Goal: Task Accomplishment & Management: Manage account settings

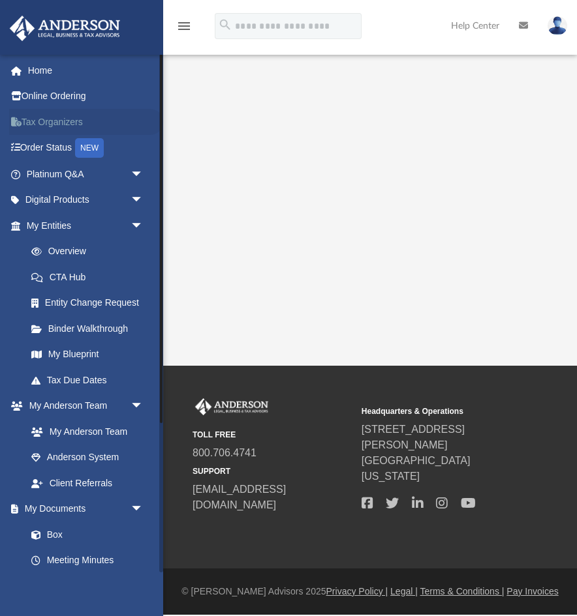
click at [59, 115] on link "Tax Organizers" at bounding box center [86, 122] width 154 height 26
click at [59, 329] on link "Binder Walkthrough" at bounding box center [90, 329] width 145 height 26
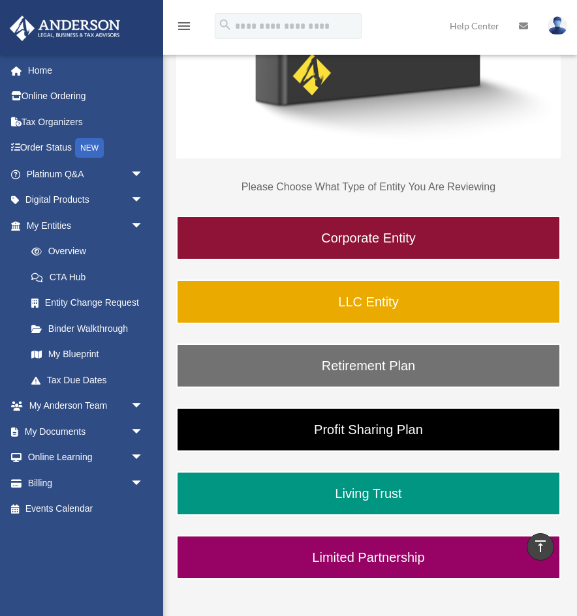
scroll to position [502, 0]
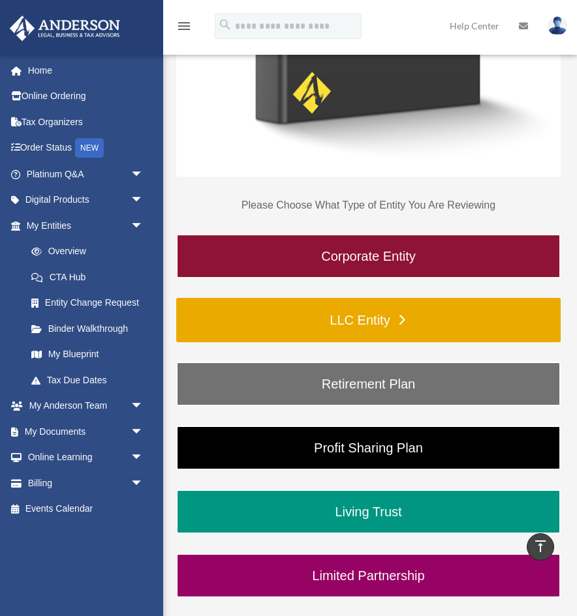
click at [375, 333] on link "LLC Entity" at bounding box center [368, 320] width 384 height 44
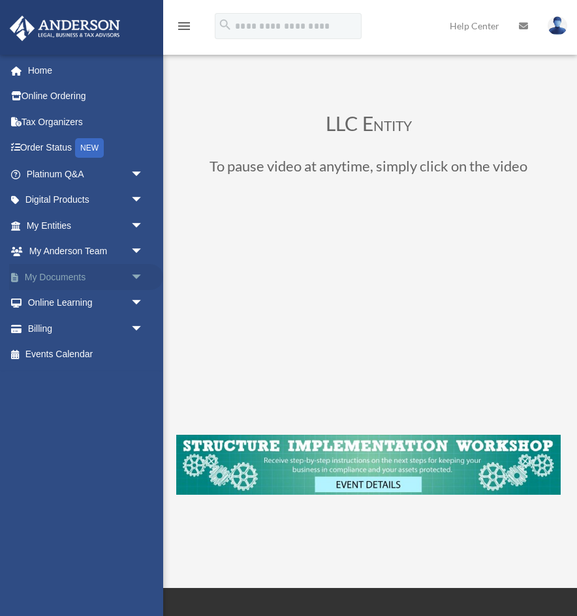
click at [67, 280] on link "My Documents arrow_drop_down" at bounding box center [86, 277] width 154 height 26
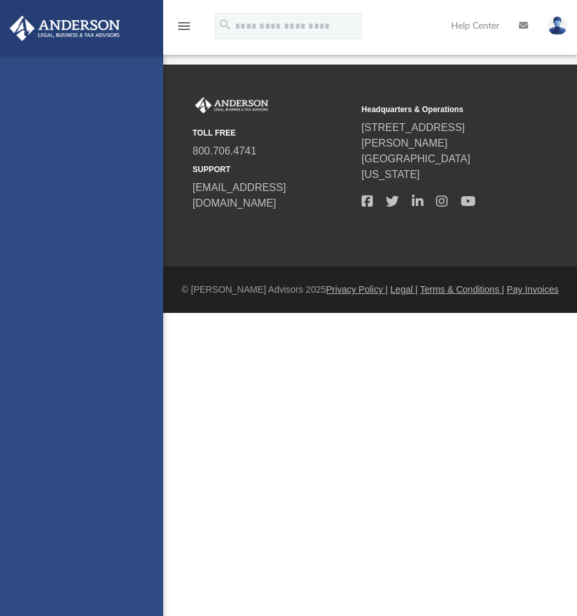
click at [127, 276] on div "[EMAIL_ADDRESS][DOMAIN_NAME] Sign Out [EMAIL_ADDRESS][DOMAIN_NAME] Home Online …" at bounding box center [81, 363] width 163 height 616
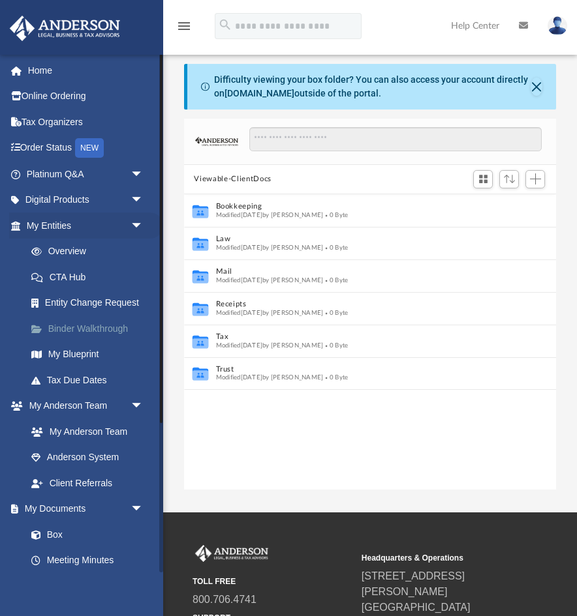
scroll to position [296, 372]
click at [87, 427] on link "My Anderson Team" at bounding box center [90, 432] width 145 height 26
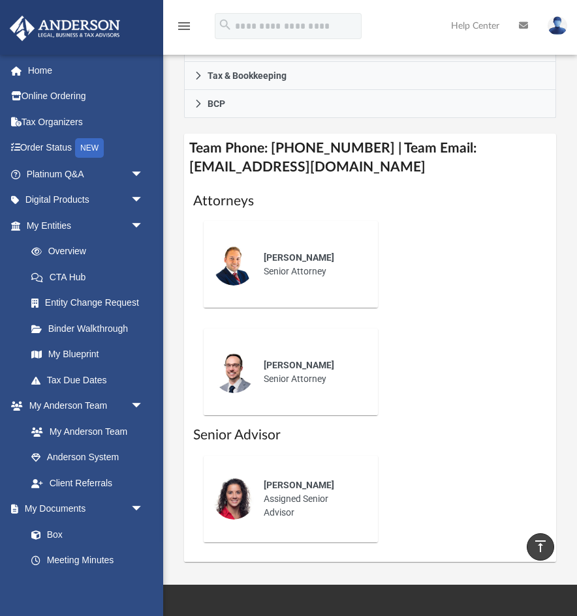
scroll to position [645, 0]
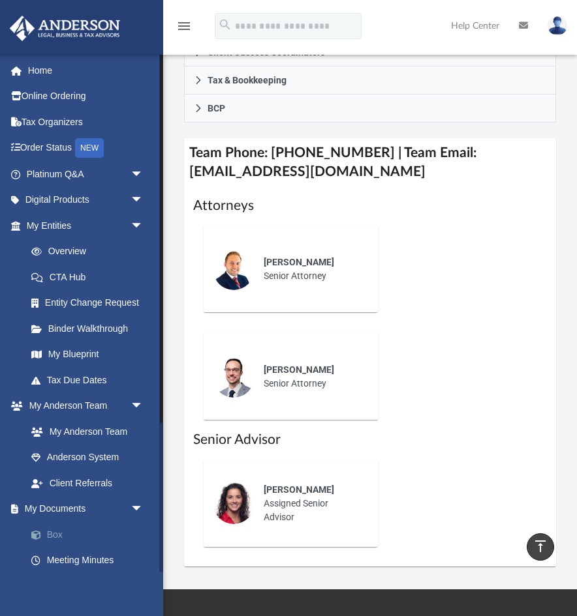
click at [64, 537] on link "Box" at bounding box center [90, 535] width 145 height 26
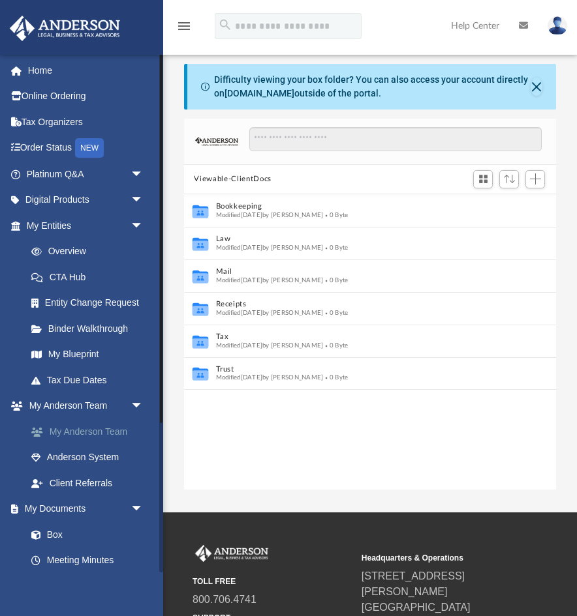
click at [116, 424] on link "My Anderson Team" at bounding box center [90, 432] width 145 height 26
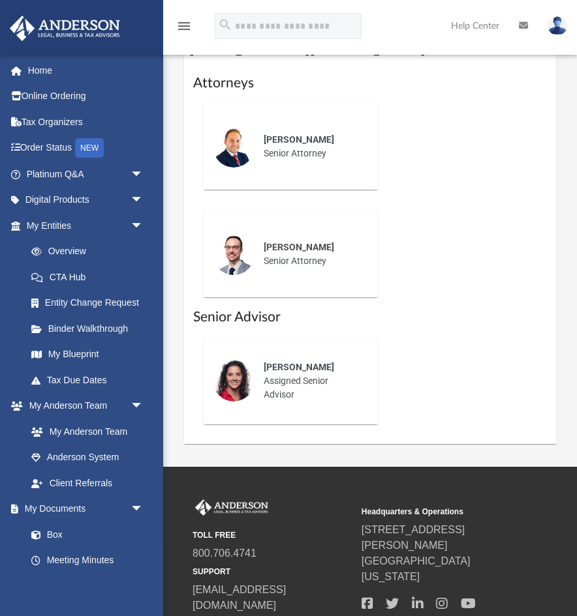
scroll to position [769, 0]
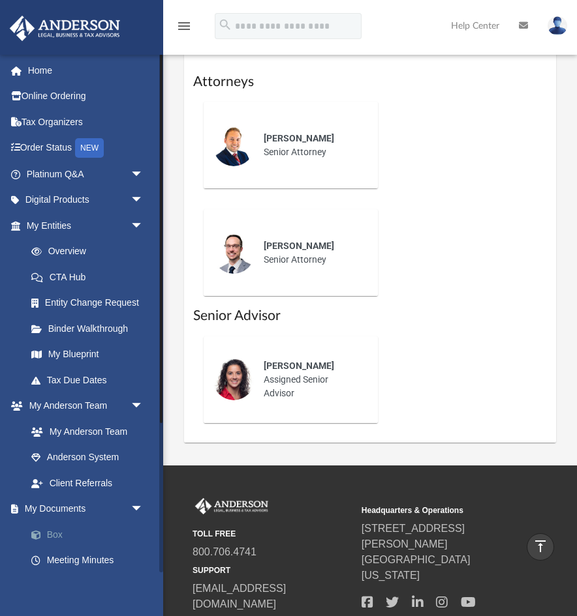
click at [78, 538] on link "Box" at bounding box center [90, 535] width 145 height 26
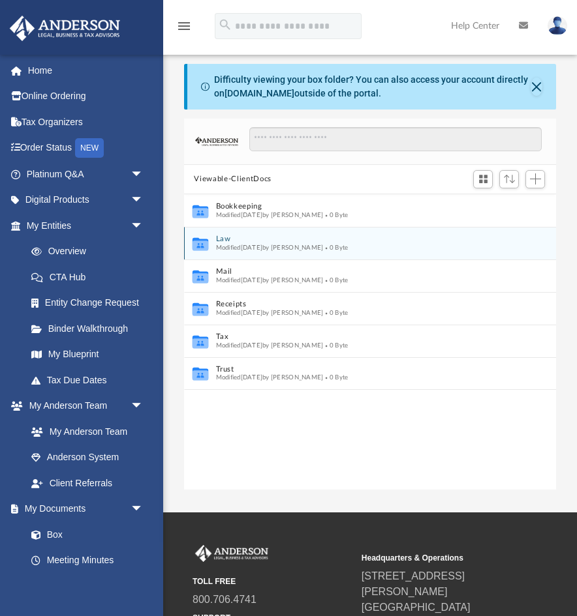
click at [241, 237] on button "Law" at bounding box center [361, 239] width 292 height 8
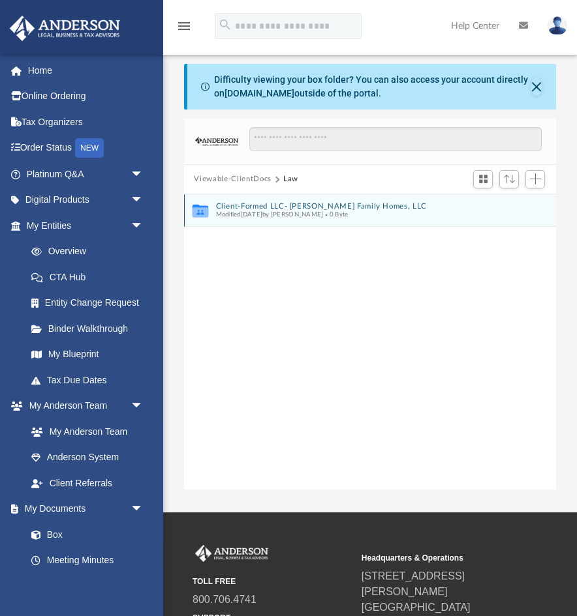
click at [335, 207] on button "Client-Formed LLC- Frederiksen Family Homes, LLC" at bounding box center [361, 206] width 292 height 8
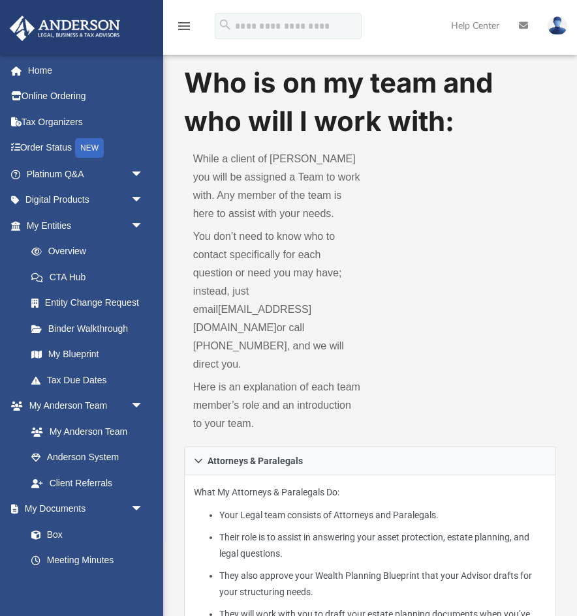
scroll to position [769, 0]
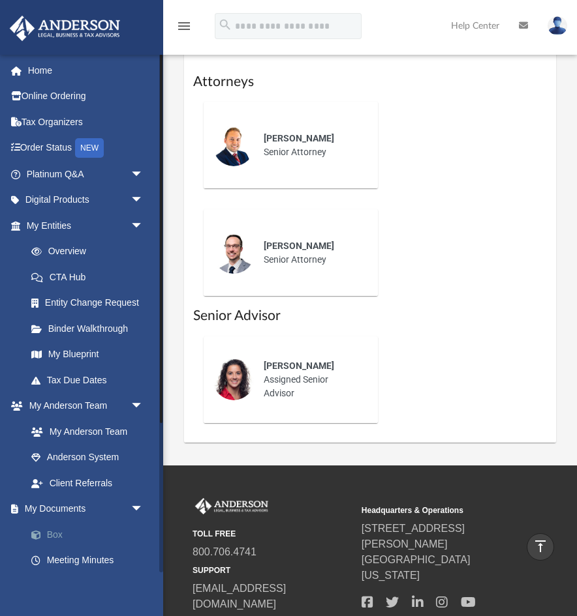
click at [69, 535] on link "Box" at bounding box center [90, 535] width 145 height 26
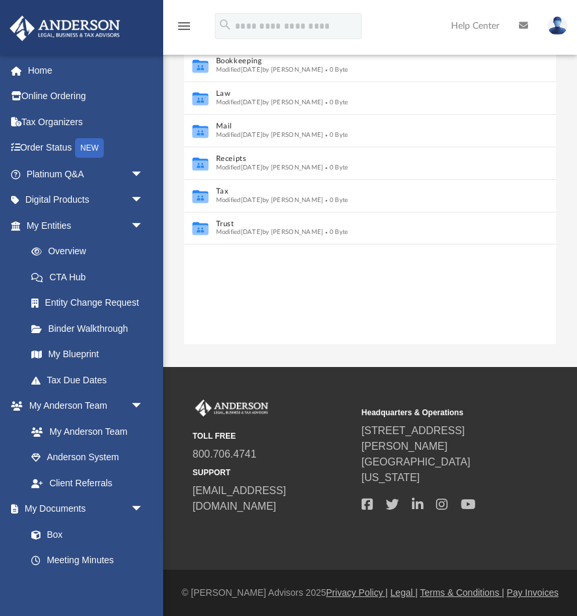
scroll to position [296, 372]
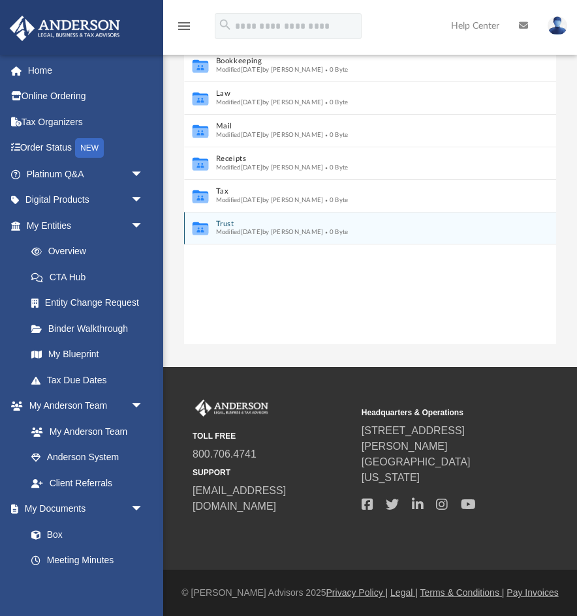
click at [192, 227] on icon "Collaborated Folder" at bounding box center [200, 228] width 20 height 21
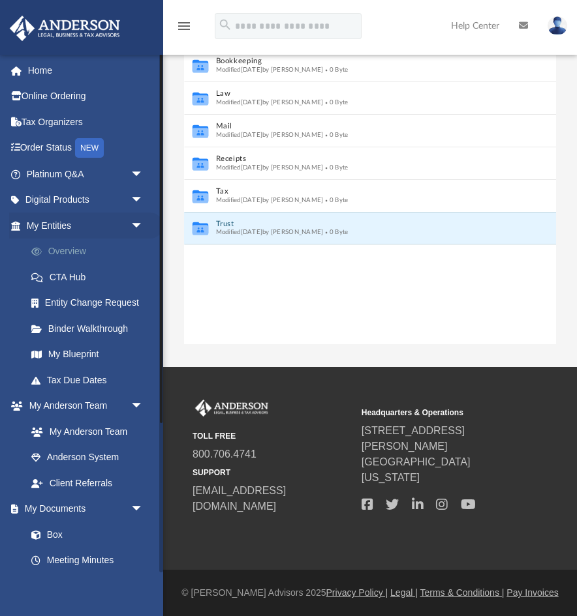
click at [82, 248] on link "Overview" at bounding box center [90, 252] width 145 height 26
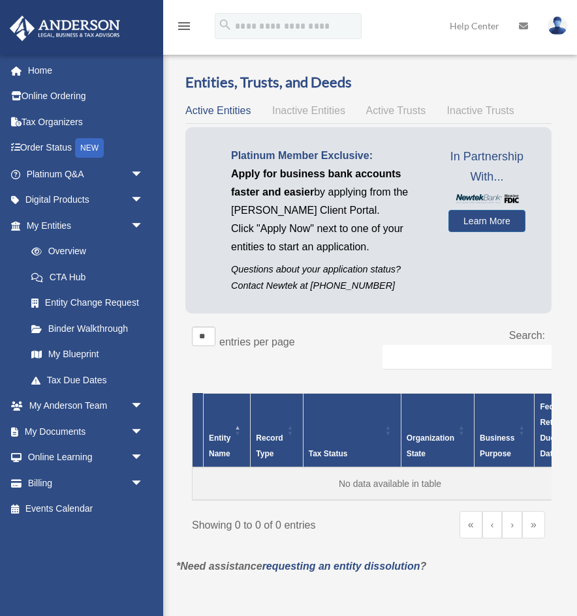
scroll to position [6, 0]
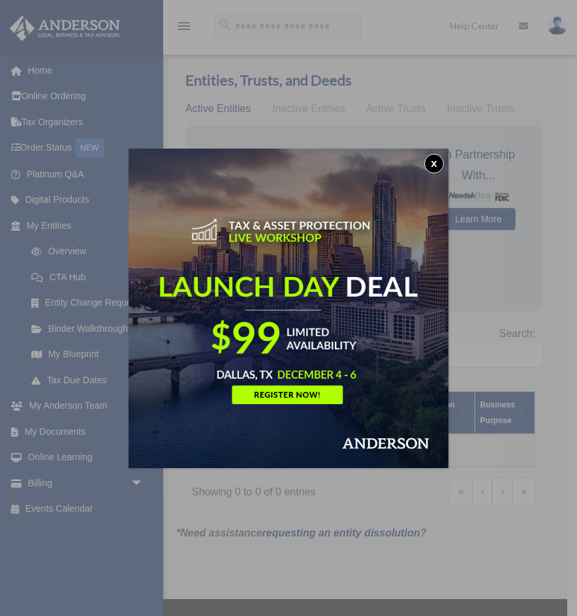
click at [428, 163] on button "x" at bounding box center [434, 164] width 20 height 20
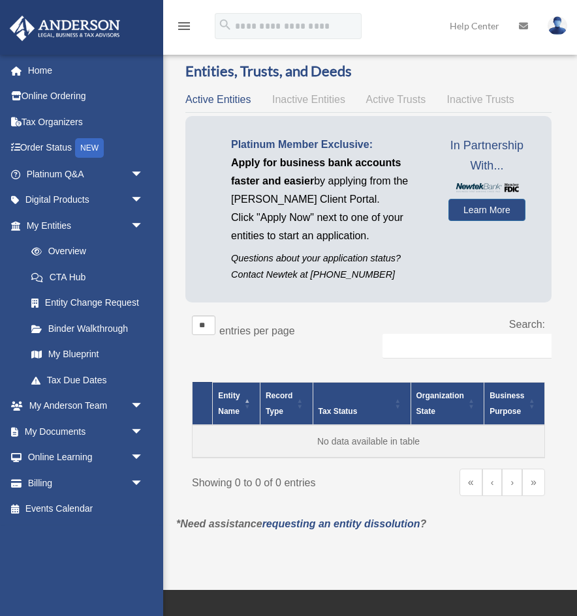
scroll to position [0, 0]
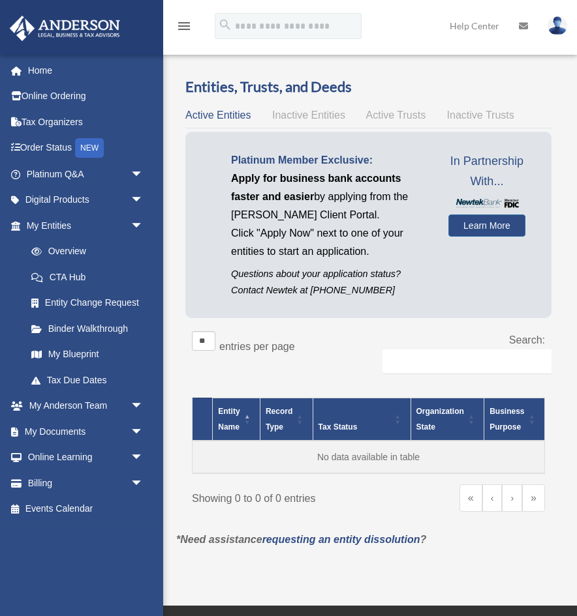
click at [309, 113] on span "Inactive Entities" at bounding box center [308, 115] width 73 height 11
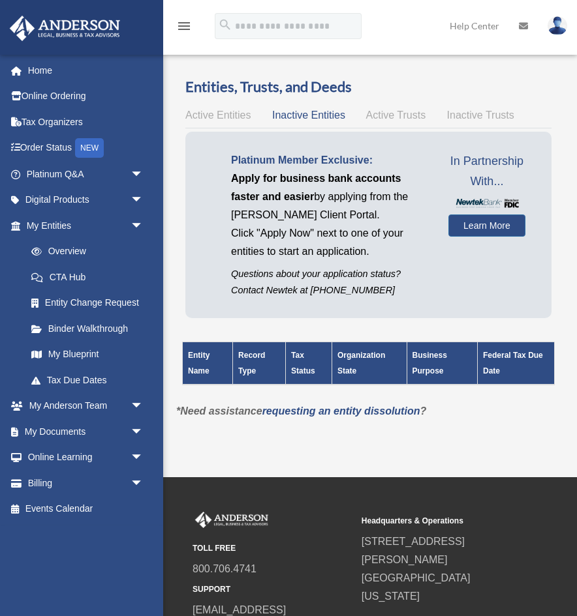
click at [385, 117] on span "Active Trusts" at bounding box center [396, 115] width 60 height 11
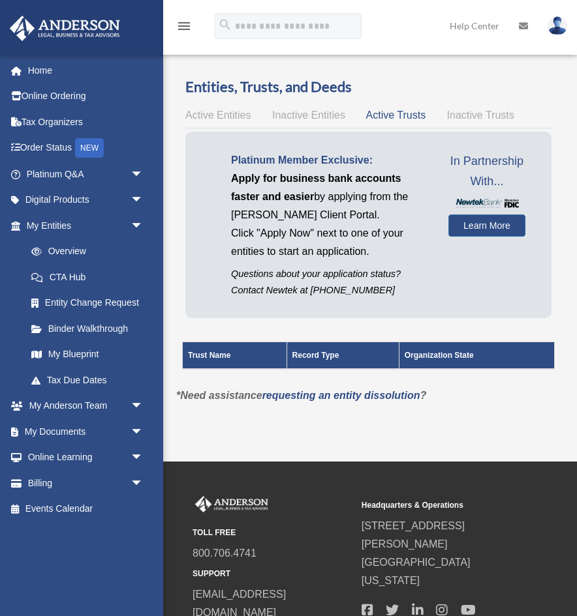
click at [233, 117] on span "Active Entities" at bounding box center [217, 115] width 65 height 11
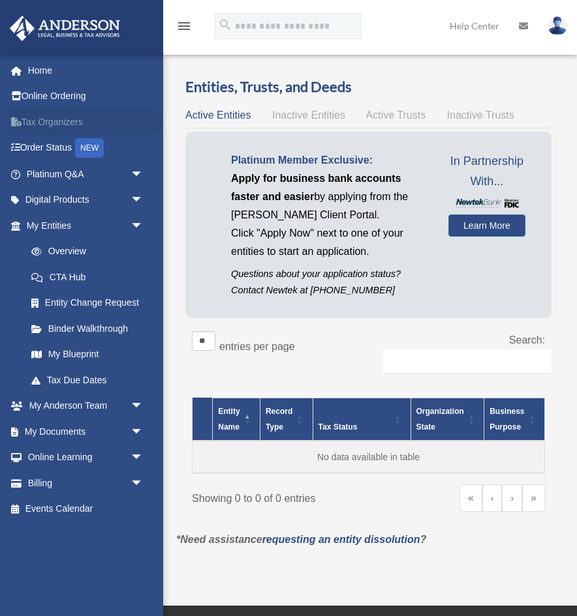
click at [63, 124] on link "Tax Organizers" at bounding box center [86, 122] width 154 height 26
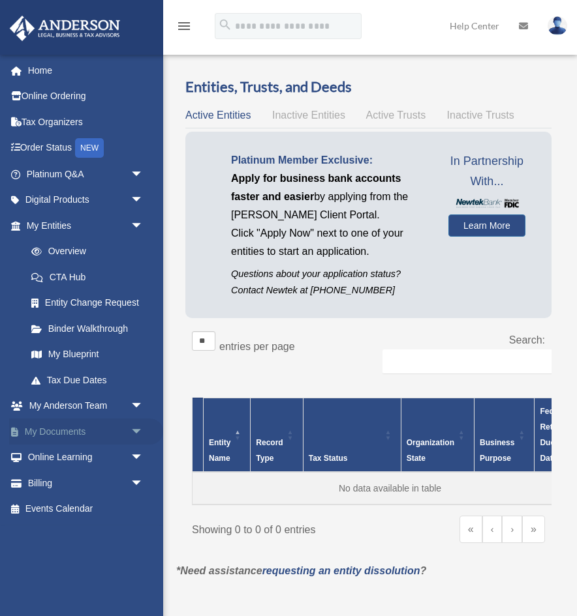
click at [79, 436] on link "My Documents arrow_drop_down" at bounding box center [86, 432] width 154 height 26
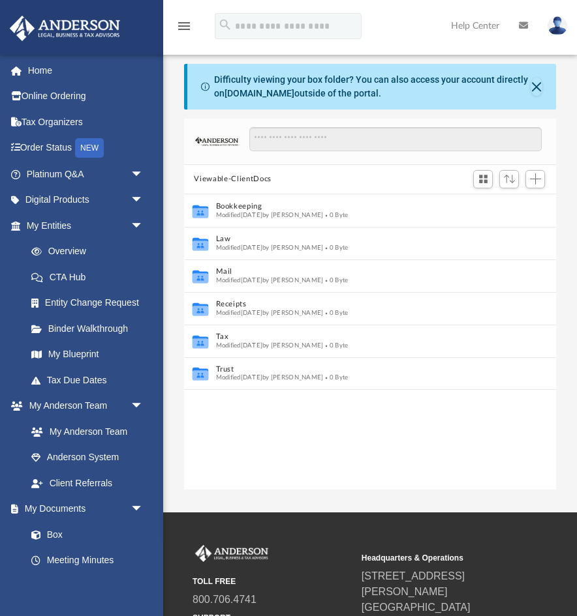
scroll to position [296, 372]
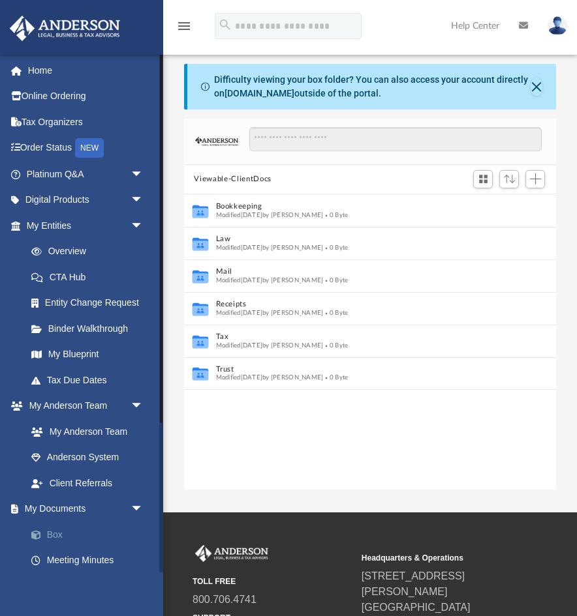
click at [124, 535] on link "Box" at bounding box center [90, 535] width 145 height 26
click at [87, 558] on link "Meeting Minutes" at bounding box center [90, 561] width 145 height 26
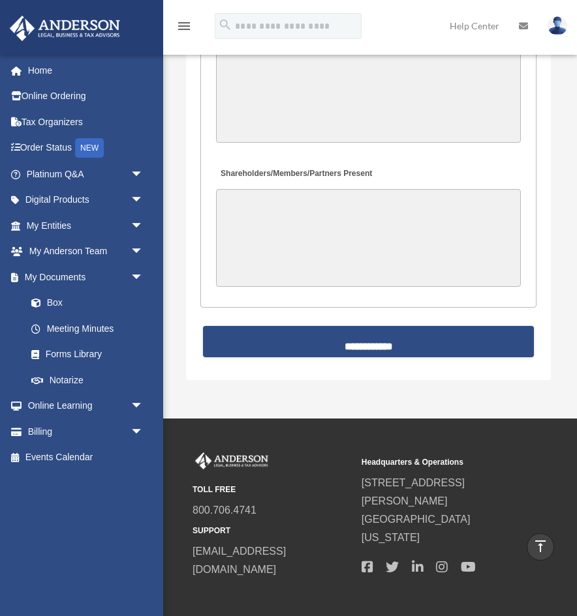
scroll to position [3463, 0]
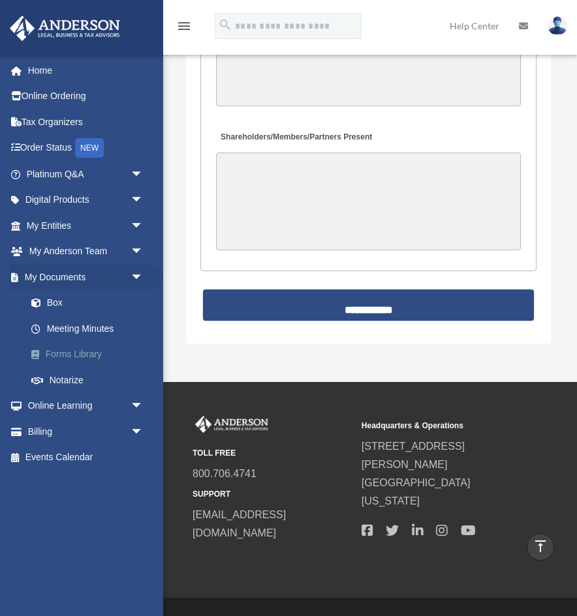
click at [43, 349] on link "Forms Library" at bounding box center [90, 355] width 145 height 26
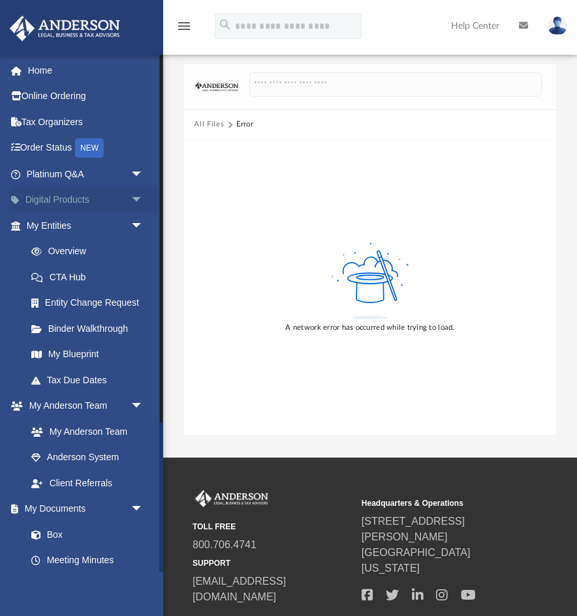
click at [59, 202] on link "Digital Products arrow_drop_down" at bounding box center [86, 200] width 154 height 26
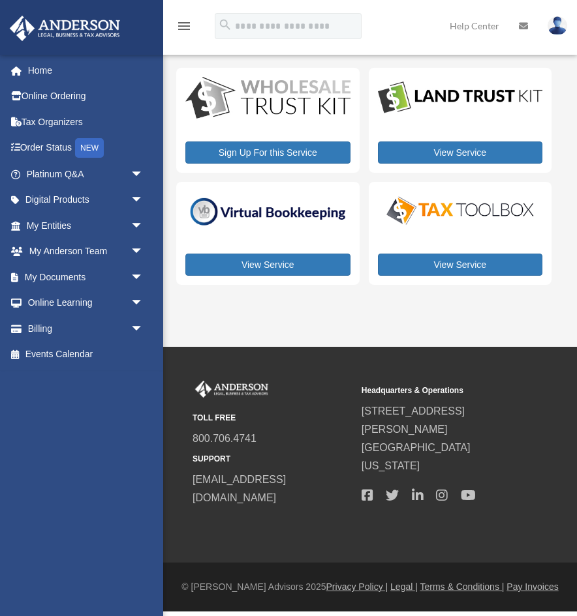
click at [140, 197] on span "arrow_drop_down" at bounding box center [143, 200] width 26 height 27
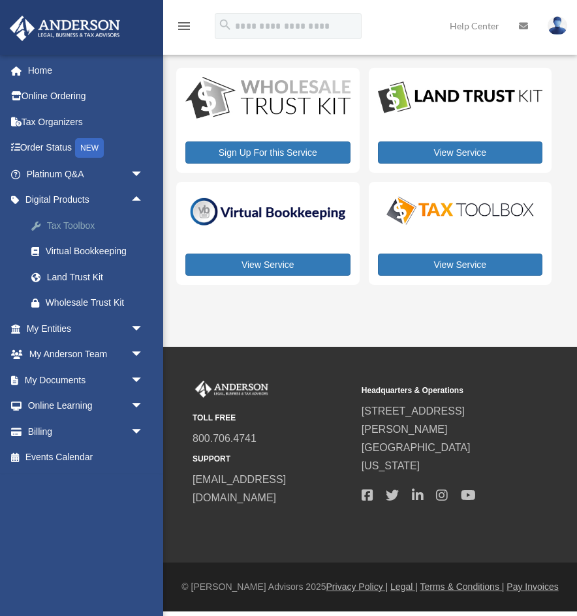
click at [88, 232] on div "Tax Toolbox" at bounding box center [96, 226] width 101 height 16
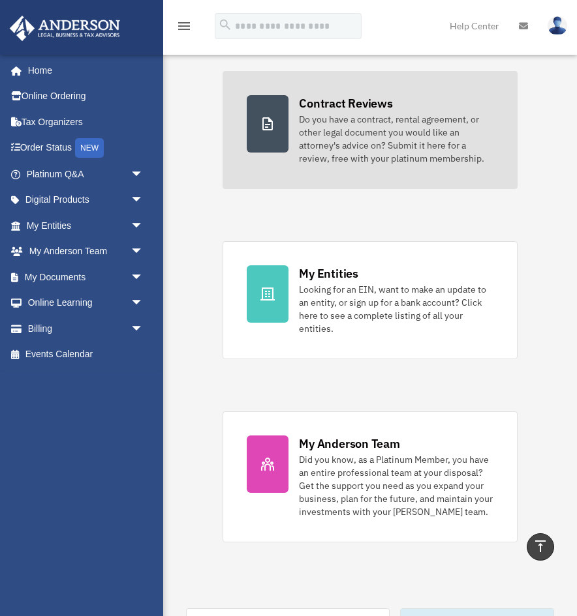
scroll to position [271, 0]
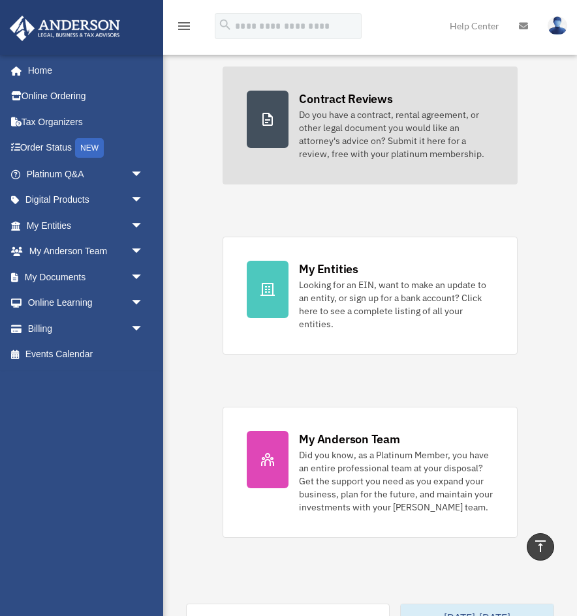
click at [280, 157] on link "Contract Reviews Do you have a contract, rental agreement, or other legal docum…" at bounding box center [369, 126] width 294 height 118
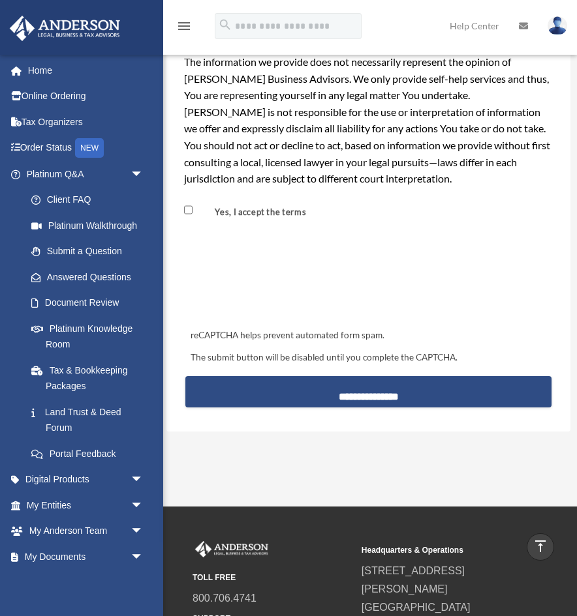
scroll to position [1323, 0]
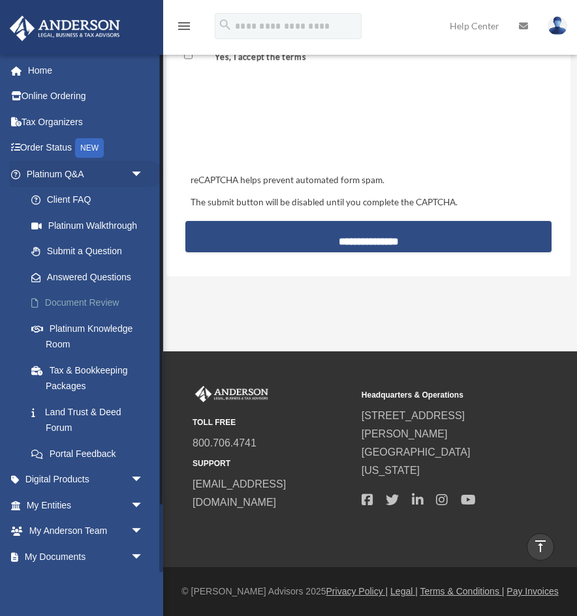
click at [93, 303] on link "Document Review" at bounding box center [90, 303] width 145 height 26
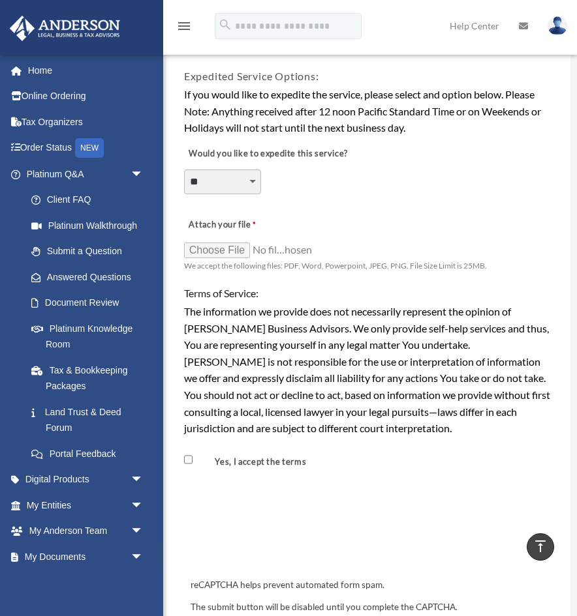
scroll to position [914, 0]
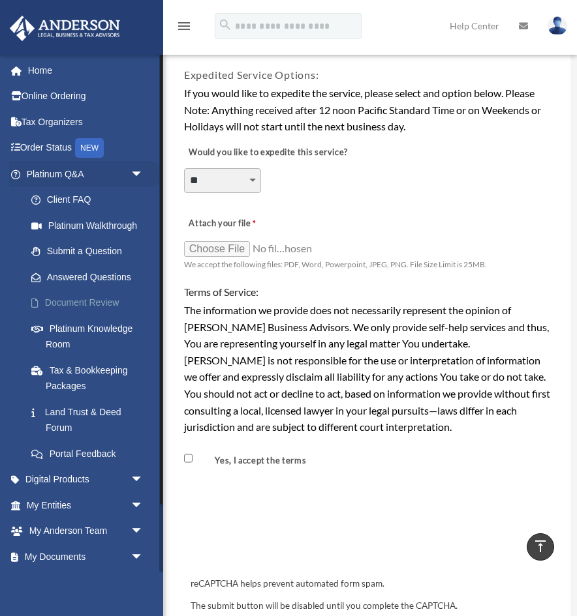
click at [91, 295] on link "Document Review" at bounding box center [90, 303] width 145 height 26
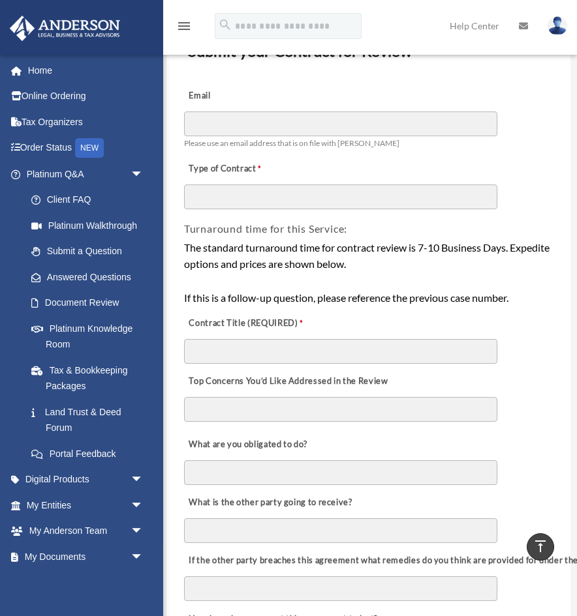
scroll to position [0, 0]
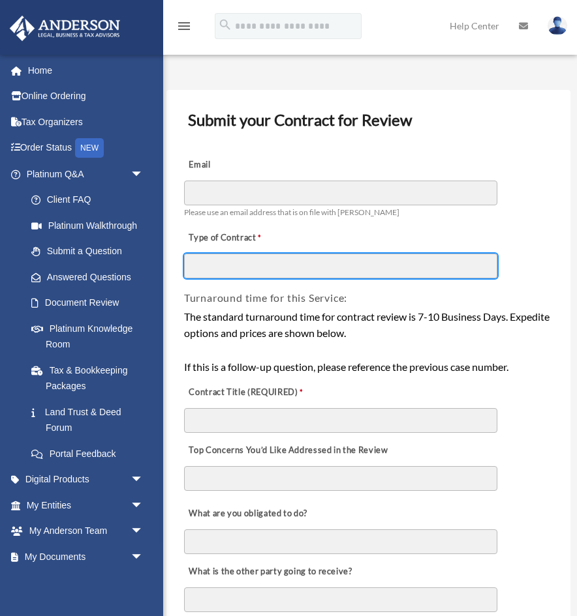
click at [294, 254] on input "Type of Contract" at bounding box center [340, 266] width 313 height 25
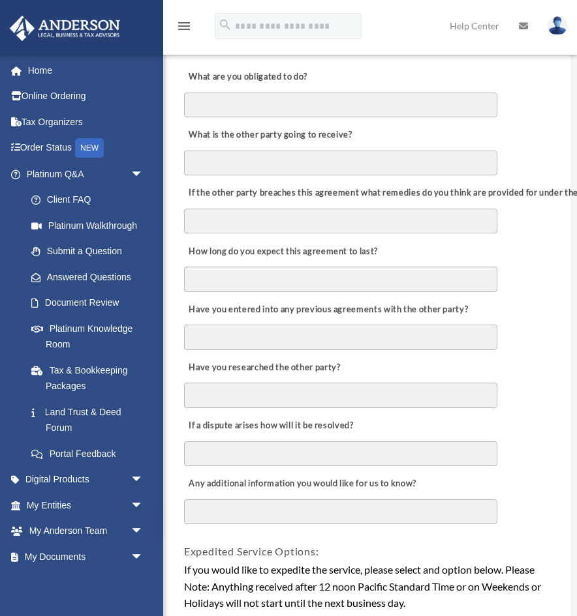
scroll to position [440, 0]
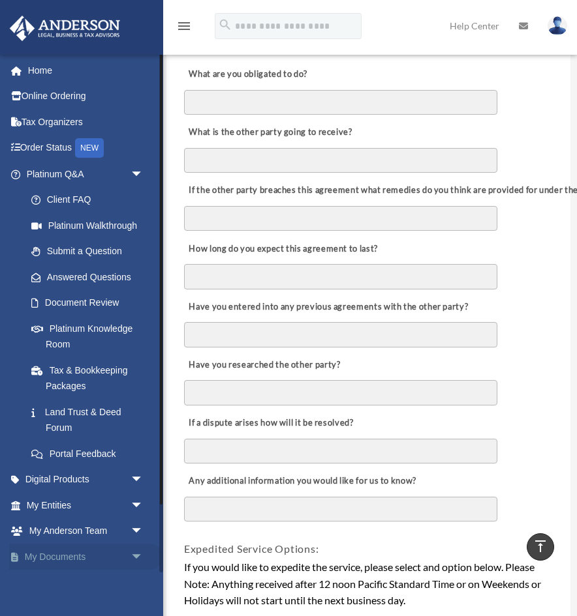
click at [105, 548] on link "My Documents arrow_drop_down" at bounding box center [86, 557] width 154 height 26
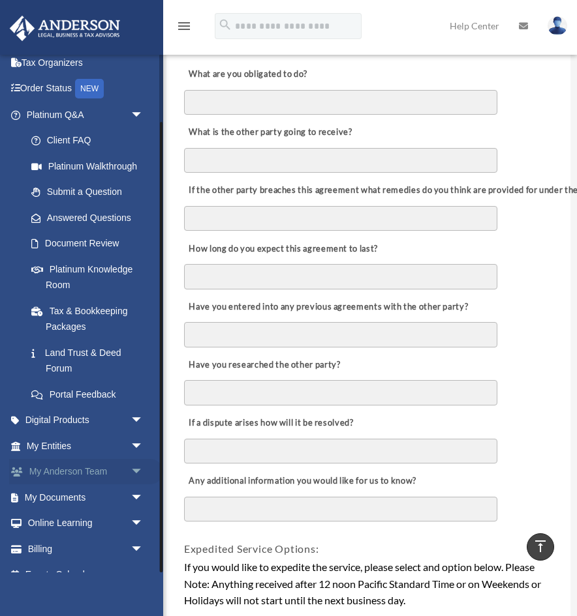
scroll to position [78, 0]
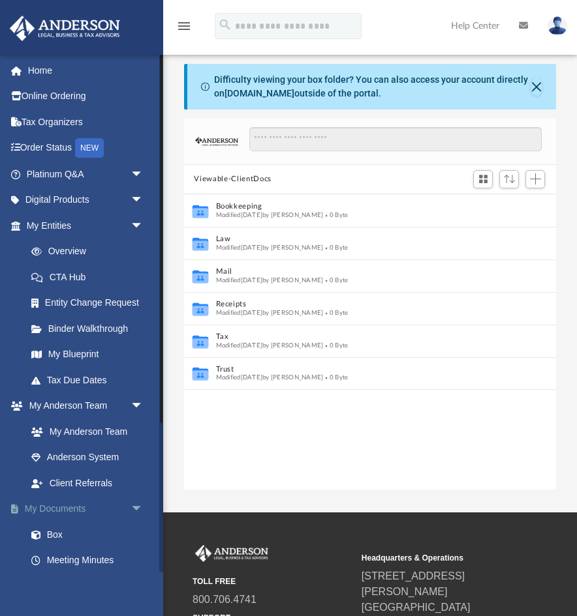
scroll to position [296, 372]
click at [59, 534] on link "Box" at bounding box center [90, 535] width 145 height 26
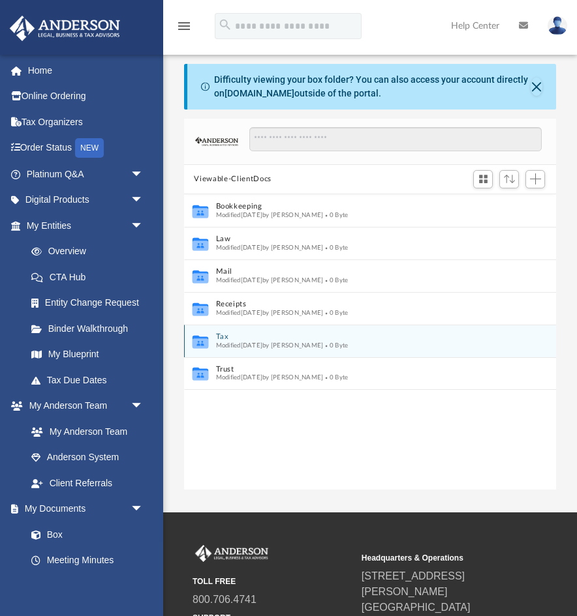
click at [275, 338] on button "Tax" at bounding box center [361, 337] width 292 height 8
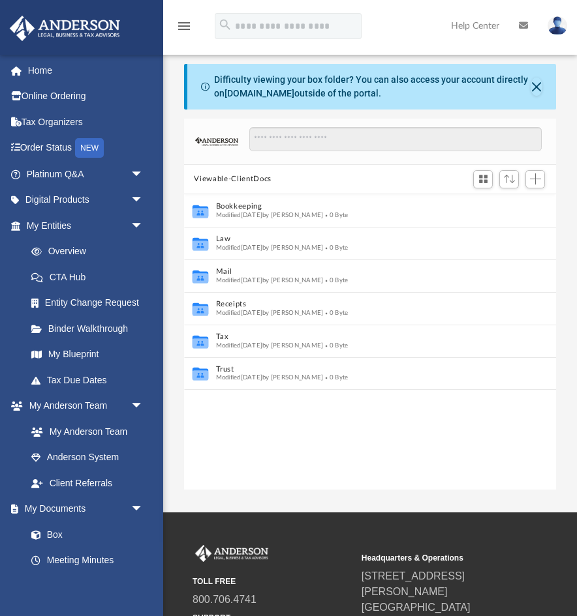
scroll to position [296, 372]
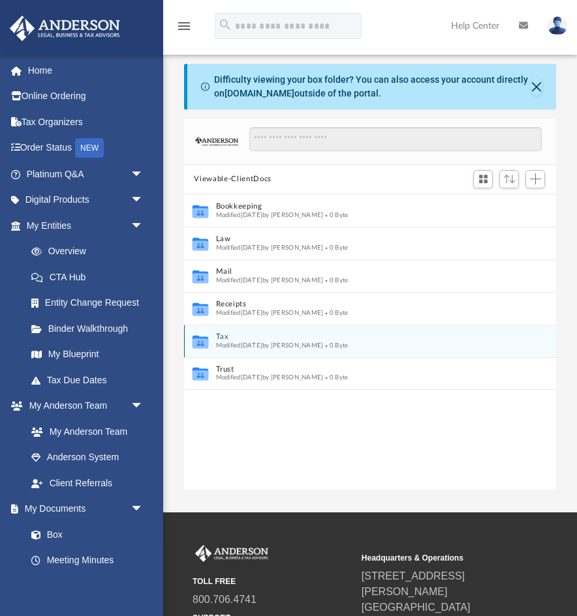
click at [261, 342] on span "Modified Fri Sep 12 2025 by Charles Rogler" at bounding box center [269, 345] width 108 height 7
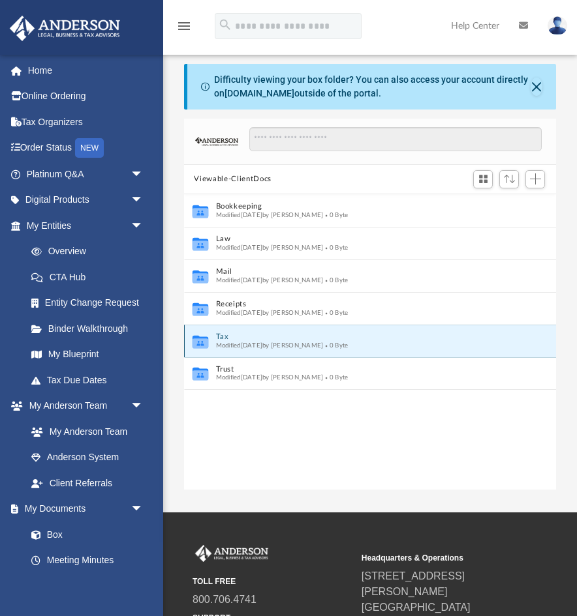
click at [202, 340] on icon "grid" at bounding box center [200, 341] width 16 height 13
click at [200, 342] on icon "grid" at bounding box center [200, 343] width 16 height 10
click at [449, 342] on div "Modified Fri Sep 12 2025 by Charles Rogler 0 Byte" at bounding box center [361, 345] width 292 height 8
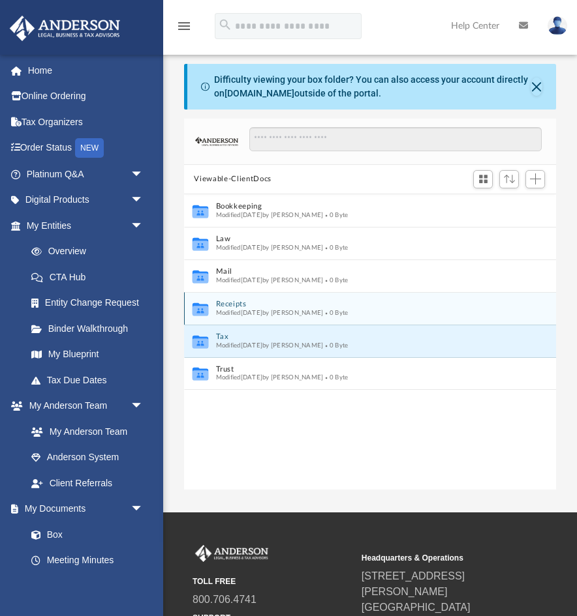
click at [312, 322] on div "Collaborated Folder Receipts Modified Fri Sep 12 2025 by Charles Rogler 0 Byte" at bounding box center [370, 308] width 372 height 33
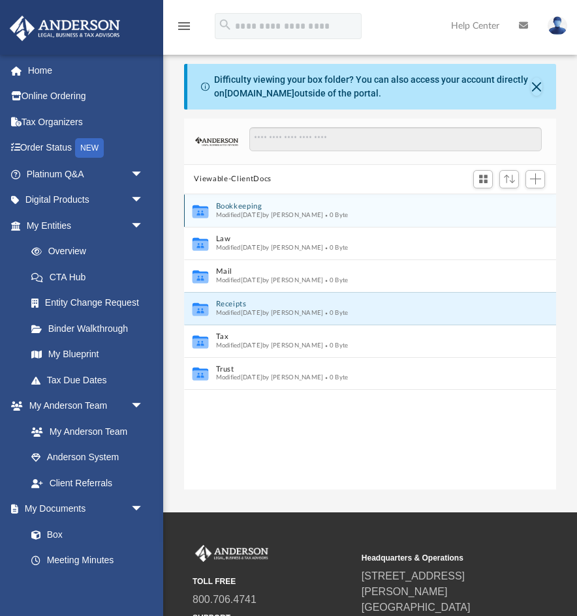
click at [282, 208] on button "Bookkeeping" at bounding box center [361, 206] width 292 height 8
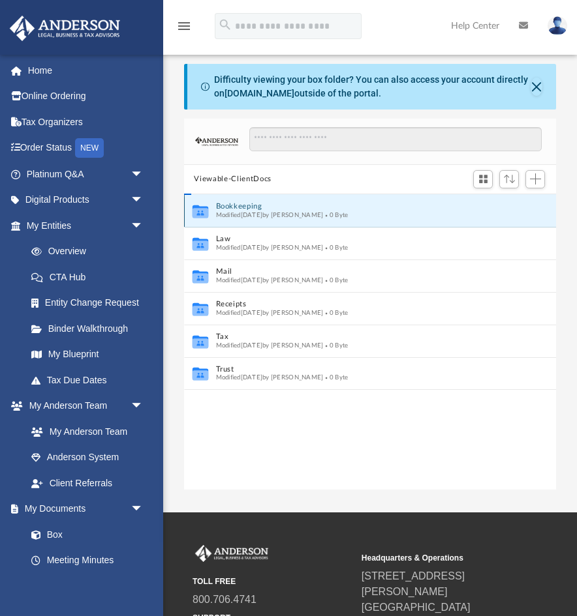
click at [282, 208] on button "Bookkeeping" at bounding box center [361, 206] width 292 height 8
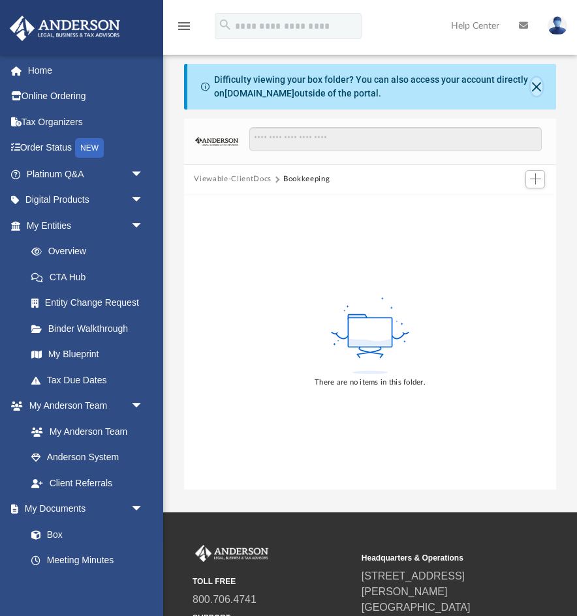
click at [537, 83] on button "Close" at bounding box center [536, 87] width 12 height 18
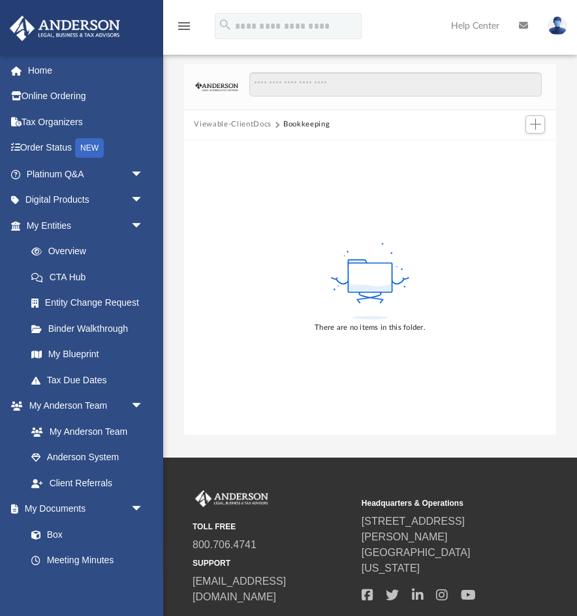
click at [310, 123] on button "Bookkeeping" at bounding box center [306, 125] width 46 height 12
click at [240, 119] on button "Viewable-ClientDocs" at bounding box center [232, 125] width 77 height 12
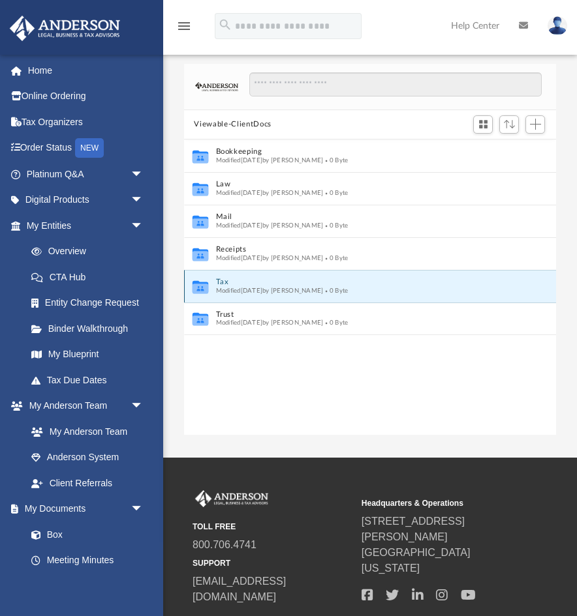
click at [282, 278] on button "Tax" at bounding box center [361, 282] width 292 height 8
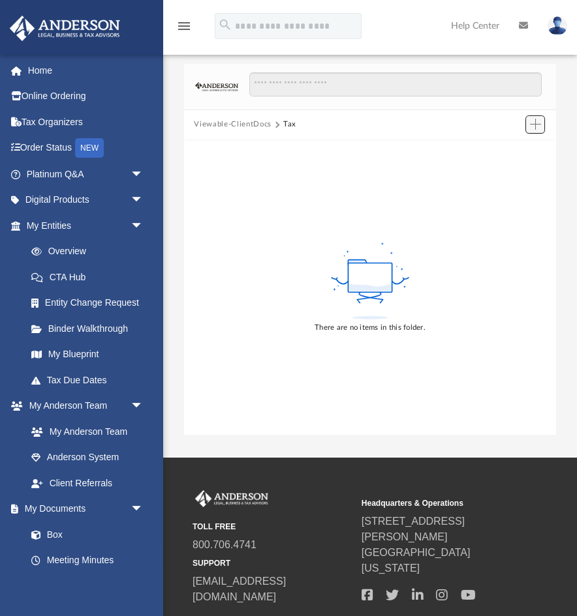
click at [528, 125] on button "Add" at bounding box center [535, 124] width 20 height 18
click at [513, 147] on li "Upload" at bounding box center [517, 150] width 42 height 14
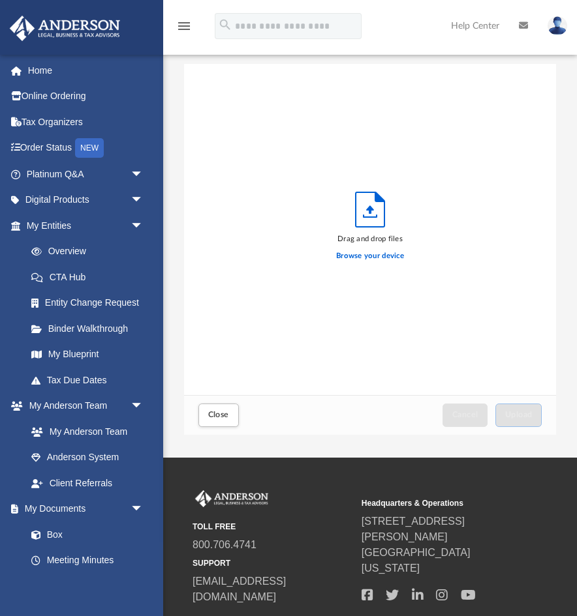
scroll to position [331, 372]
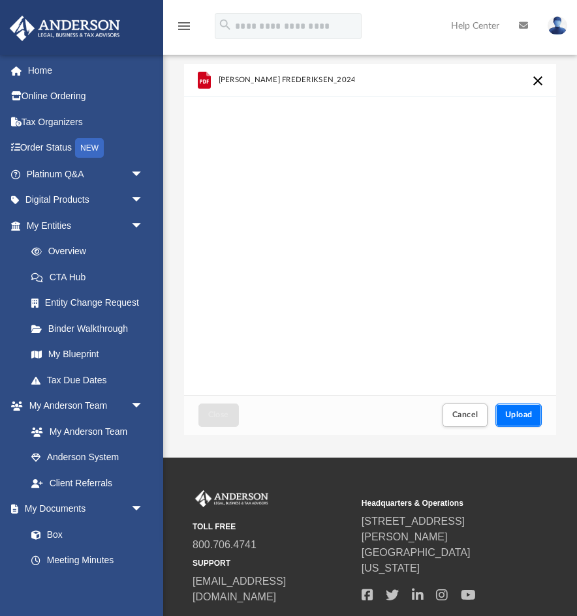
click at [517, 411] on span "Upload" at bounding box center [518, 415] width 27 height 8
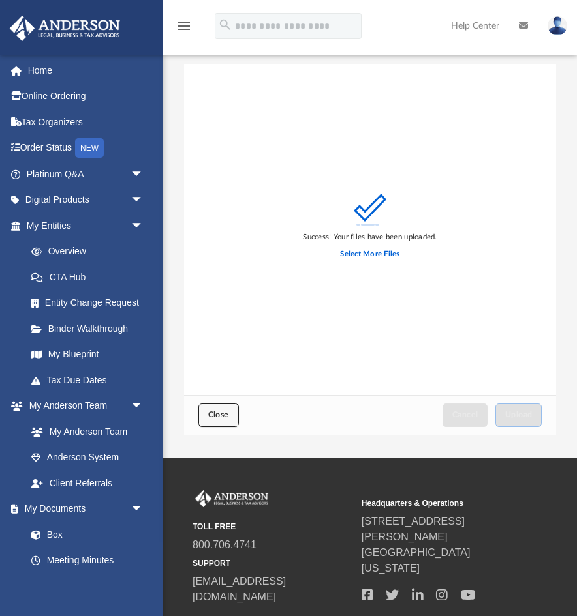
click at [205, 412] on button "Close" at bounding box center [218, 415] width 40 height 23
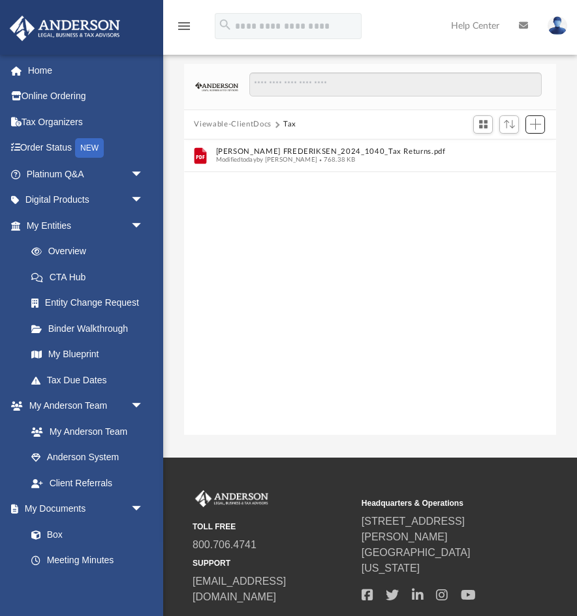
scroll to position [296, 372]
click at [241, 122] on button "Viewable-ClientDocs" at bounding box center [232, 125] width 77 height 12
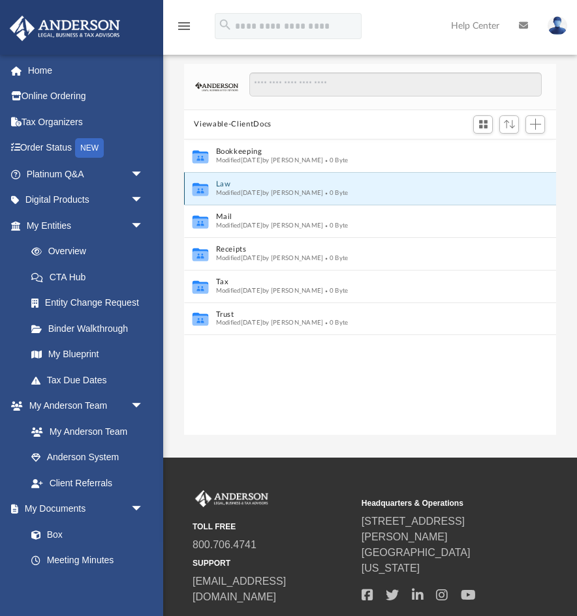
click at [218, 183] on button "Law" at bounding box center [361, 184] width 292 height 8
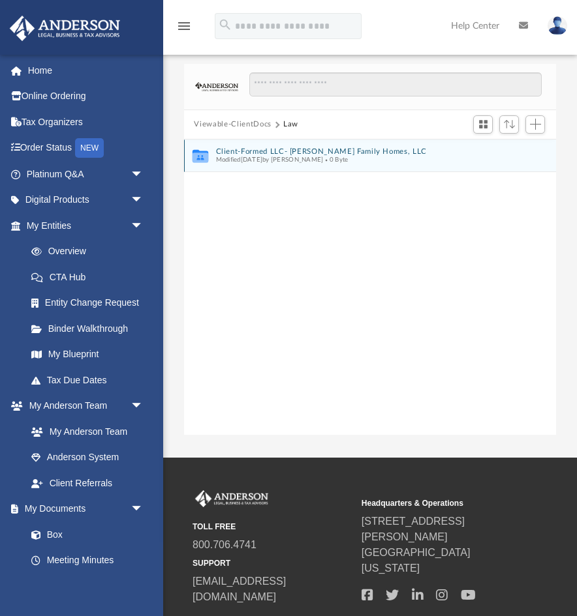
click at [323, 160] on span "Modified Tue Sep 23 2025 by Leah Pocoroba" at bounding box center [269, 160] width 108 height 7
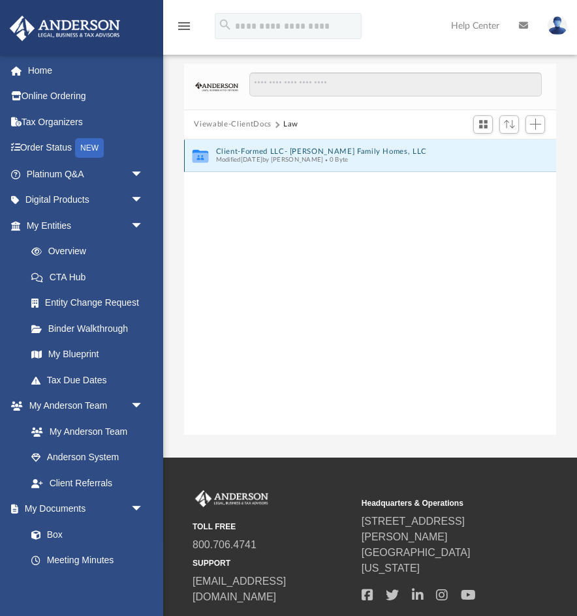
click at [290, 157] on span "Modified Tue Sep 23 2025 by Leah Pocoroba" at bounding box center [269, 160] width 108 height 7
click at [199, 160] on icon "grid" at bounding box center [200, 158] width 16 height 10
click at [534, 132] on button "Add" at bounding box center [535, 124] width 20 height 18
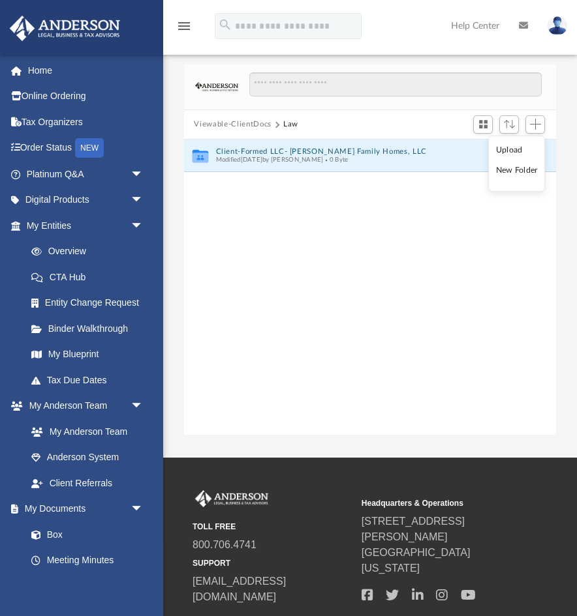
click at [511, 150] on li "Upload" at bounding box center [517, 150] width 42 height 14
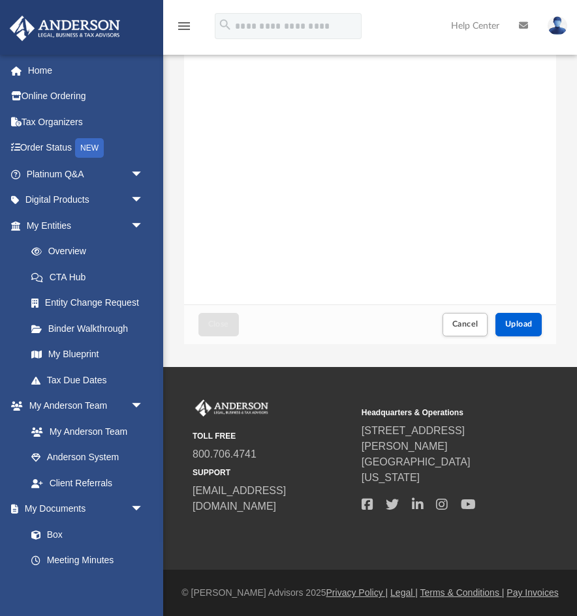
scroll to position [0, 0]
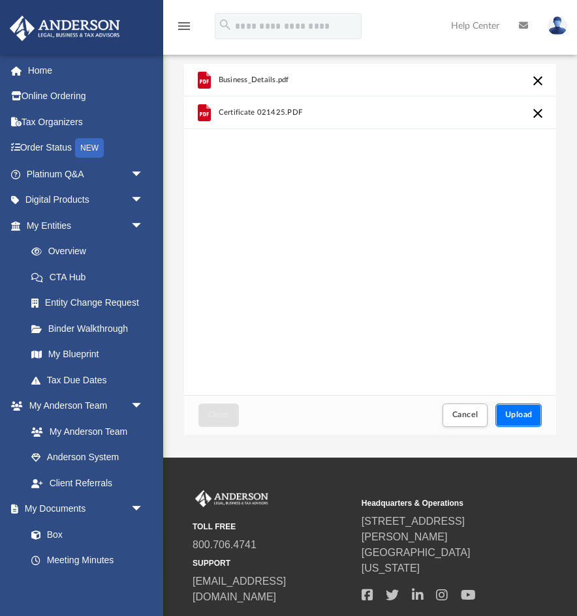
click at [522, 413] on span "Upload" at bounding box center [518, 415] width 27 height 8
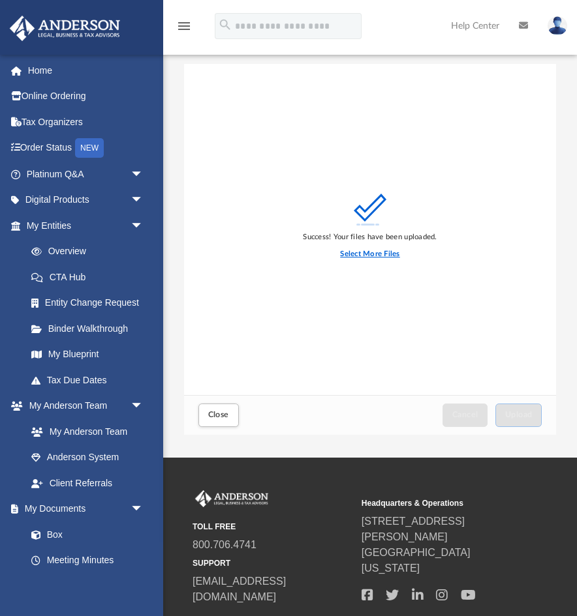
click at [358, 252] on label "Select More Files" at bounding box center [369, 254] width 59 height 12
click at [0, 0] on input "Select More Files" at bounding box center [0, 0] width 0 height 0
click at [209, 415] on span "Close" at bounding box center [218, 415] width 21 height 8
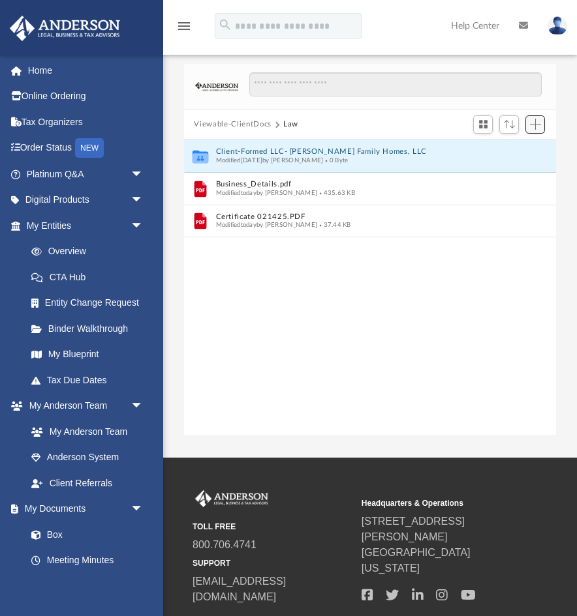
click at [536, 130] on button "Add" at bounding box center [535, 124] width 20 height 18
click at [510, 153] on li "Upload" at bounding box center [517, 150] width 42 height 14
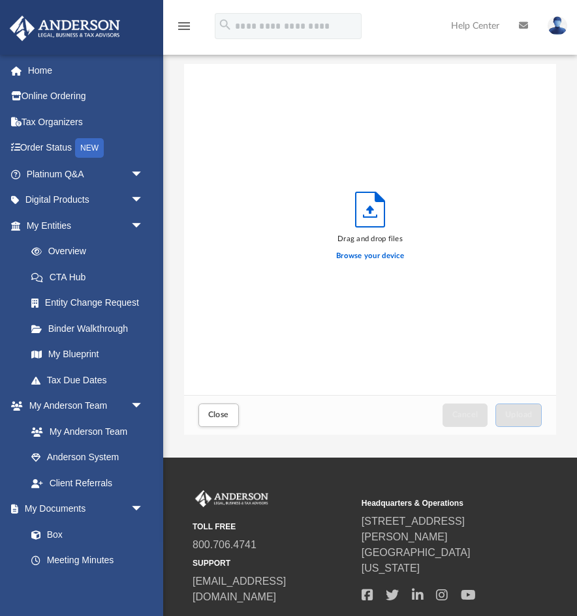
scroll to position [331, 372]
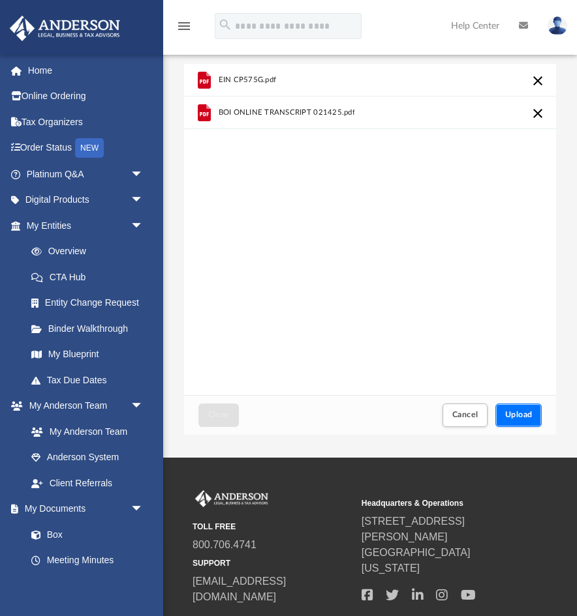
click at [522, 419] on span "Upload" at bounding box center [518, 415] width 27 height 8
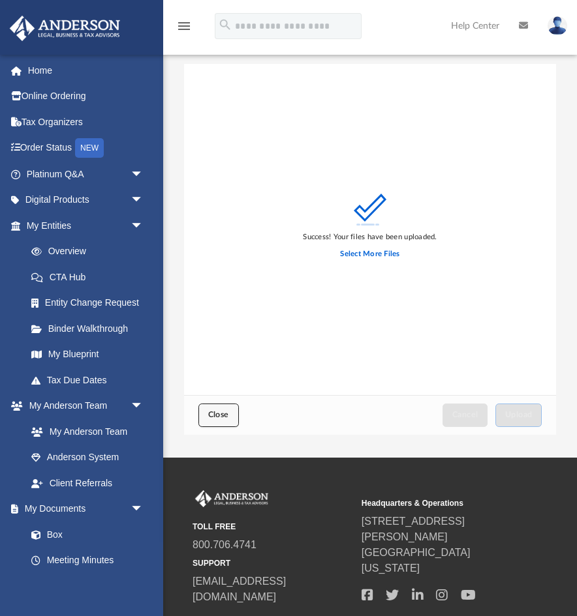
click at [225, 423] on button "Close" at bounding box center [218, 415] width 40 height 23
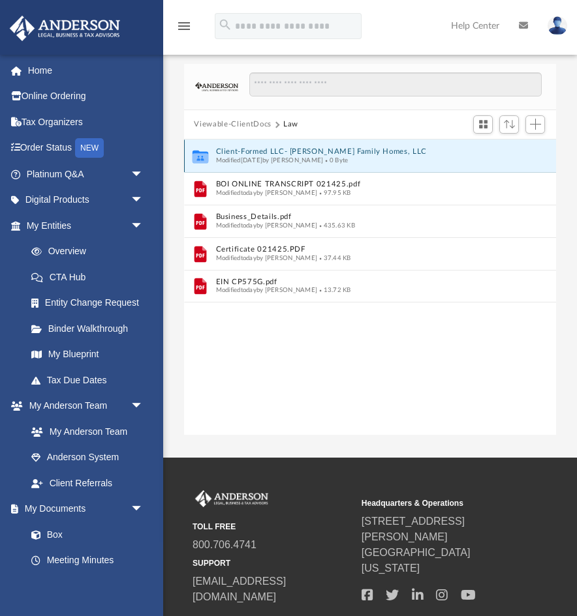
click at [348, 157] on span "0 Byte" at bounding box center [335, 160] width 25 height 7
click at [209, 152] on icon "Collaborated Folder" at bounding box center [200, 155] width 20 height 21
click at [204, 153] on icon "grid" at bounding box center [200, 158] width 16 height 10
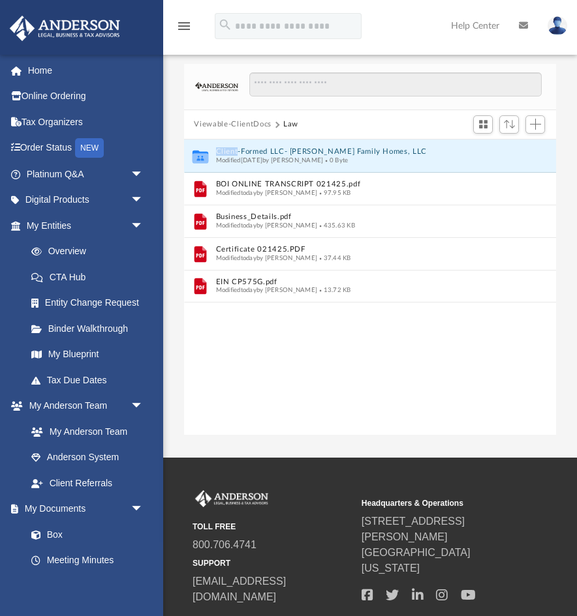
click at [289, 120] on button "Law" at bounding box center [290, 125] width 15 height 12
click at [256, 125] on button "Viewable-ClientDocs" at bounding box center [232, 125] width 77 height 12
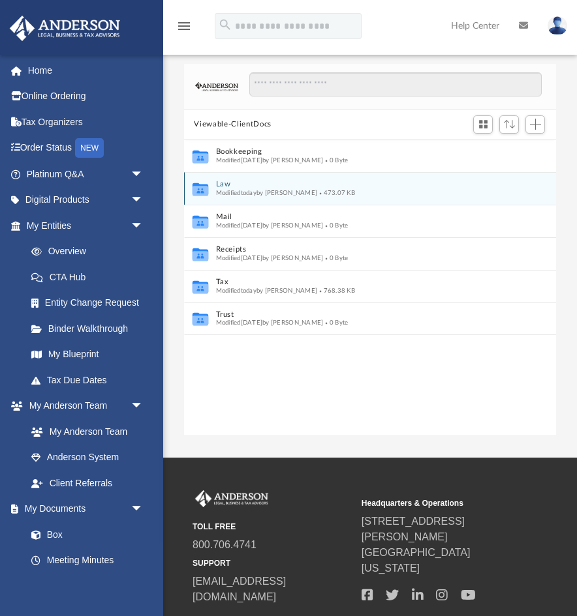
click at [274, 198] on div "Collaborated Folder Law Modified today by Melissa Frederiksen 473.07 KB" at bounding box center [370, 188] width 372 height 33
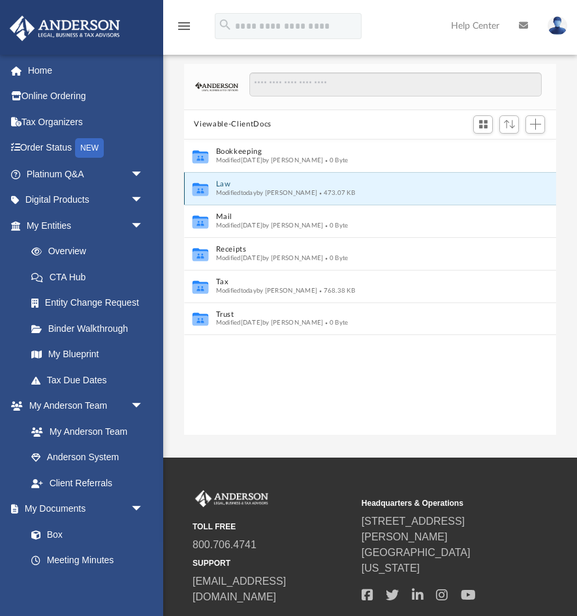
click at [273, 186] on button "Law" at bounding box center [361, 184] width 292 height 8
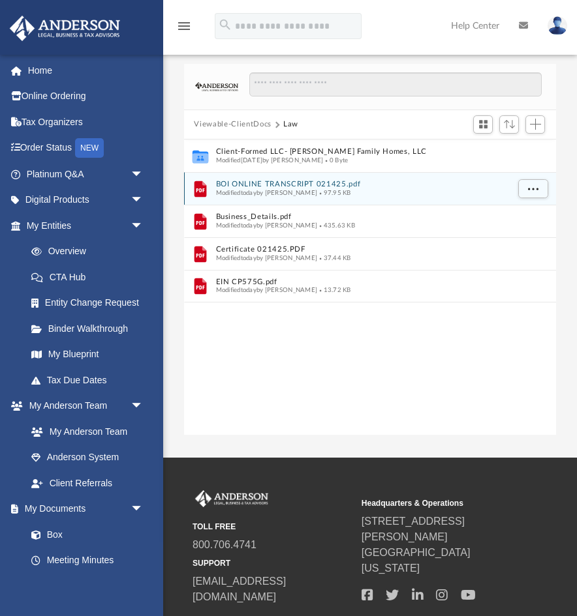
click at [312, 175] on div "File BOI ONLINE TRANSCRIPT 021425.pdf Modified today by Melissa Frederiksen 97.…" at bounding box center [370, 188] width 372 height 33
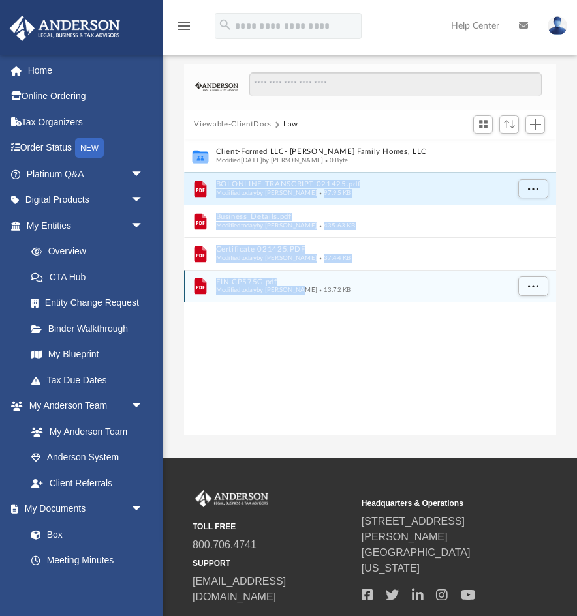
click at [297, 291] on span "Modified today by Melissa Frederiksen" at bounding box center [266, 290] width 102 height 7
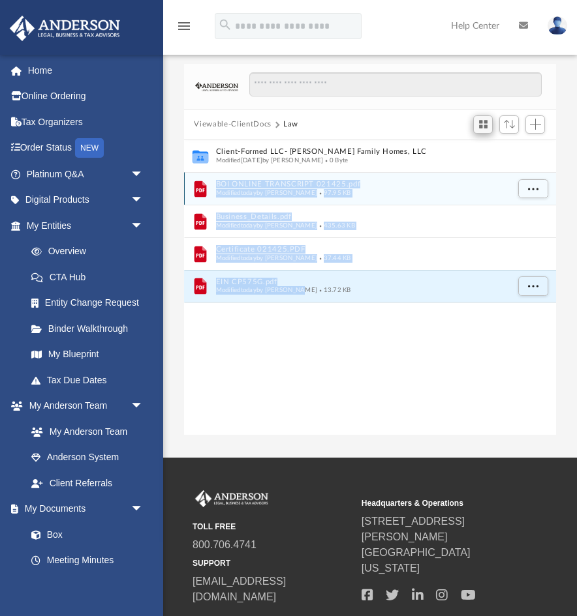
drag, startPoint x: 269, startPoint y: 193, endPoint x: 489, endPoint y: 126, distance: 230.5
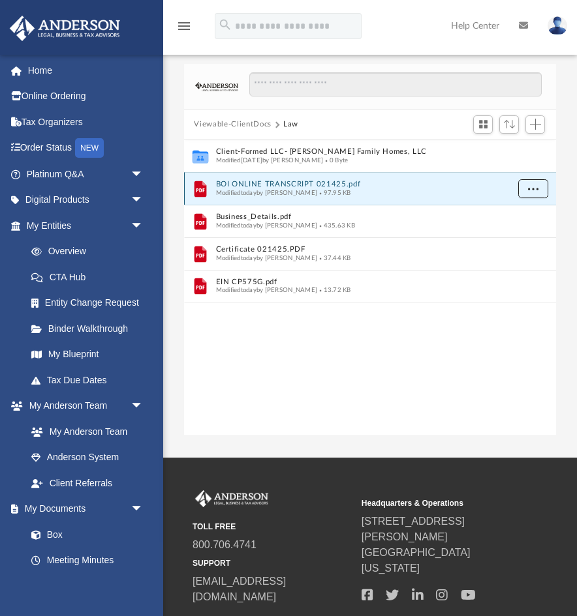
click at [537, 196] on button "More options" at bounding box center [532, 189] width 30 height 20
click at [473, 193] on div "Modified today by Melissa Frederiksen 97.95 KB" at bounding box center [361, 192] width 292 height 8
click at [505, 128] on span "Sort" at bounding box center [509, 124] width 11 height 8
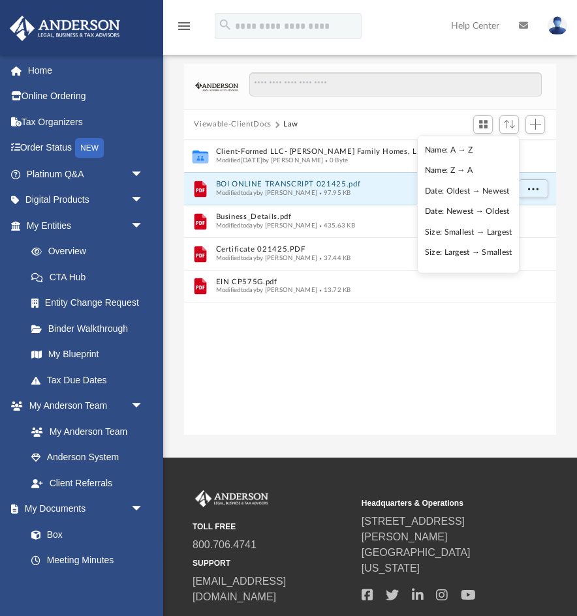
click at [378, 363] on div "Collaborated Folder Client-Formed LLC- Frederiksen Family Homes, LLC Modified T…" at bounding box center [370, 288] width 372 height 297
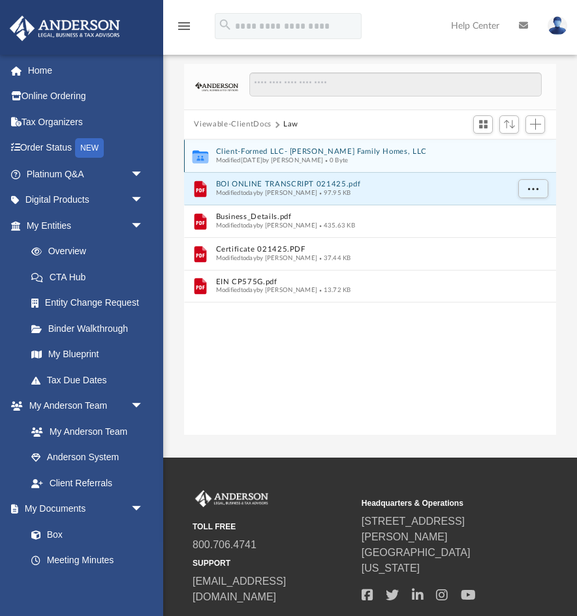
click at [277, 147] on button "Client-Formed LLC- Frederiksen Family Homes, LLC" at bounding box center [361, 151] width 292 height 8
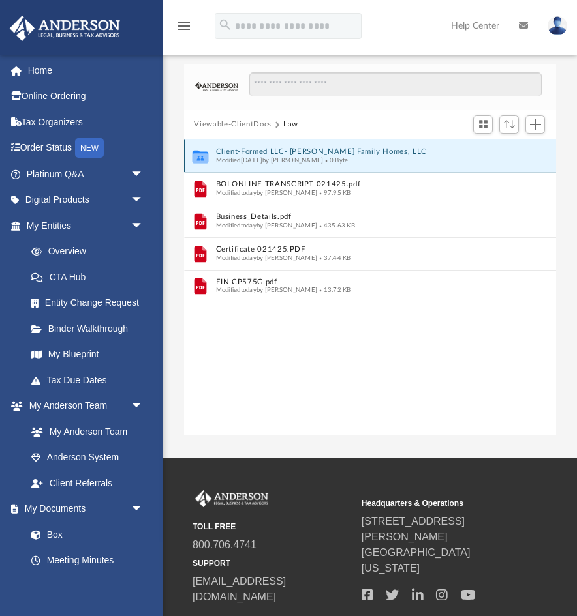
click at [277, 147] on button "Client-Formed LLC- Frederiksen Family Homes, LLC" at bounding box center [361, 151] width 292 height 8
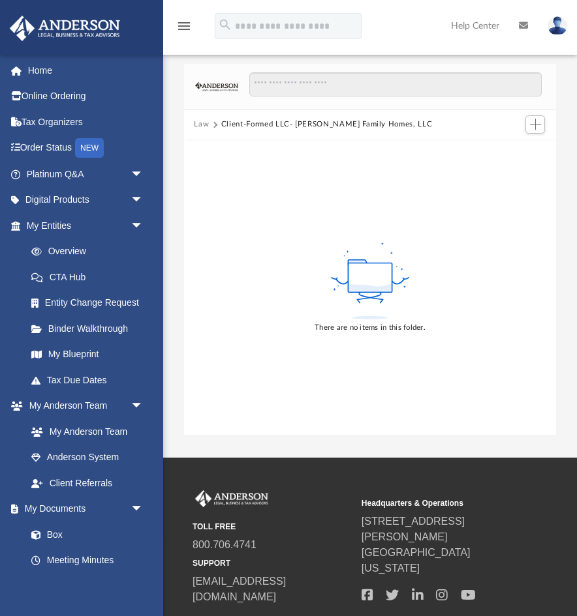
click at [202, 124] on button "Law" at bounding box center [201, 125] width 15 height 12
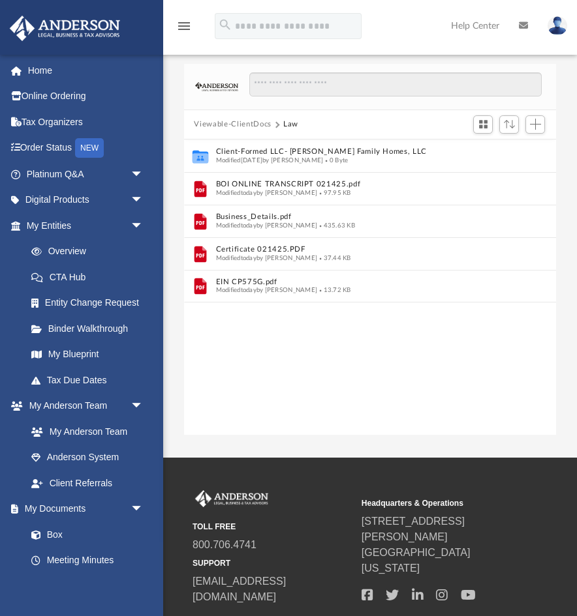
scroll to position [296, 372]
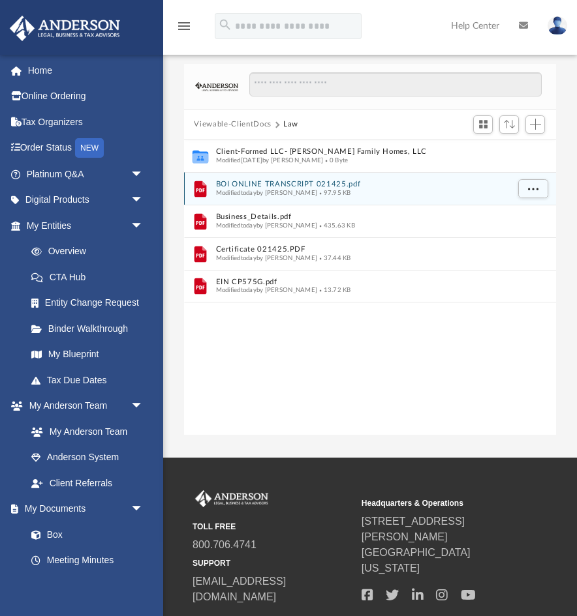
click at [258, 190] on span "Modified today by Melissa Frederiksen" at bounding box center [266, 192] width 102 height 7
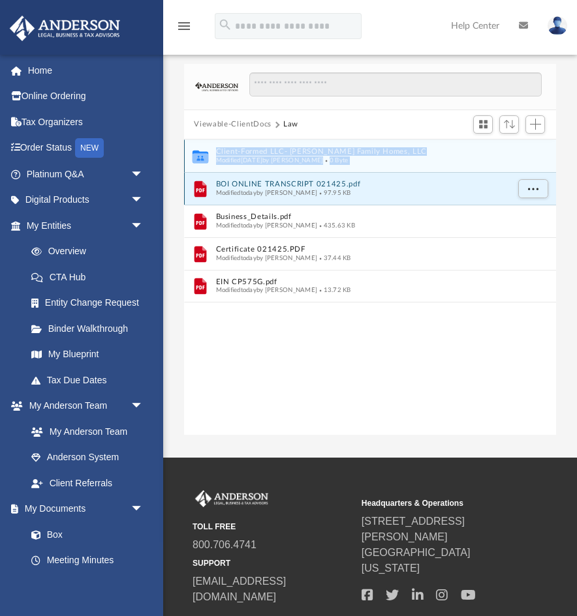
drag, startPoint x: 202, startPoint y: 186, endPoint x: 209, endPoint y: 157, distance: 29.7
click at [209, 157] on div "Collaborated Folder Client-Formed LLC- Frederiksen Family Homes, LLC Modified T…" at bounding box center [370, 221] width 372 height 163
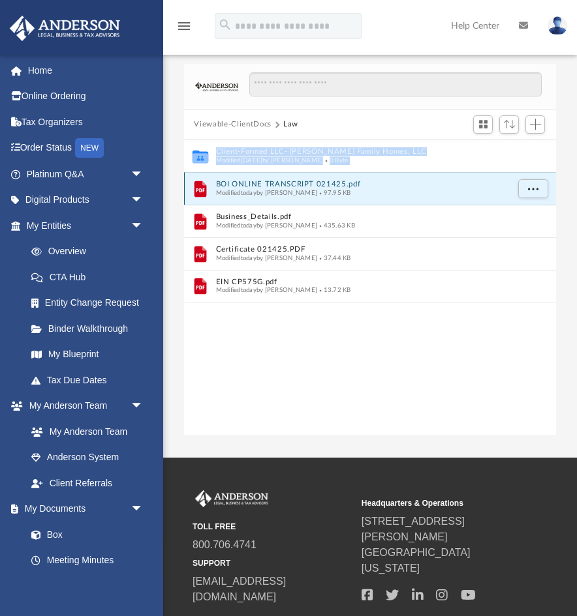
click at [395, 187] on button "BOI ONLINE TRANSCRIPT 021425.pdf" at bounding box center [361, 184] width 292 height 8
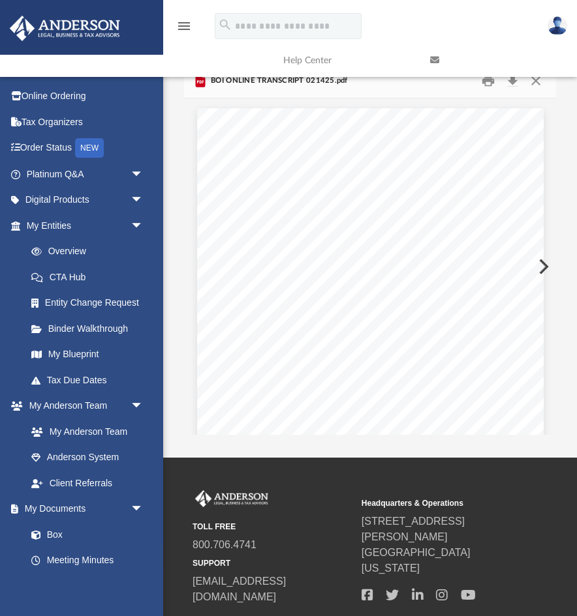
click at [538, 78] on link at bounding box center [493, 61] width 147 height 52
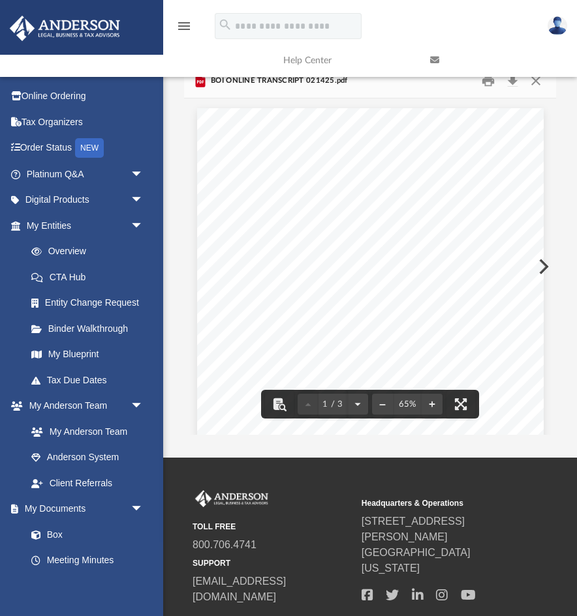
click at [535, 80] on link at bounding box center [493, 61] width 147 height 52
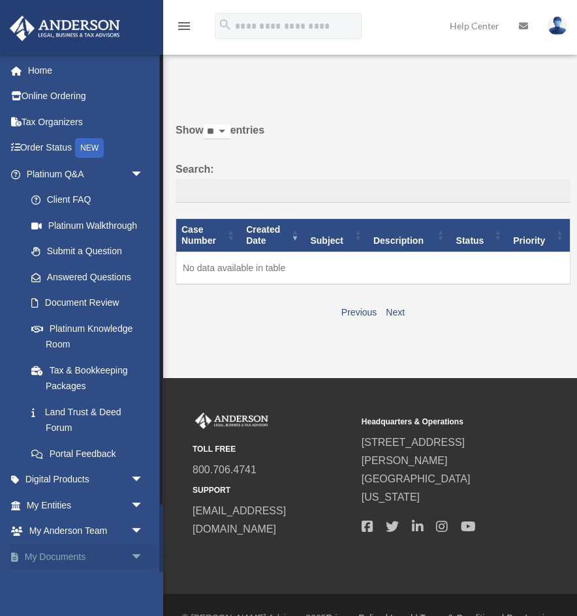
click at [68, 549] on link "My Documents arrow_drop_down" at bounding box center [86, 557] width 154 height 26
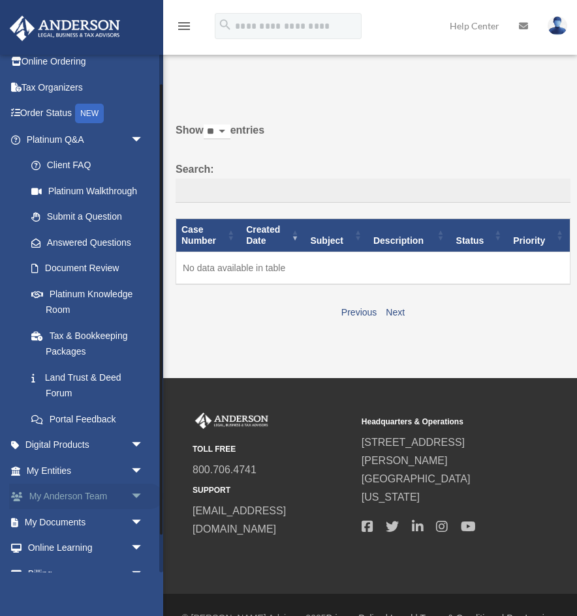
scroll to position [78, 0]
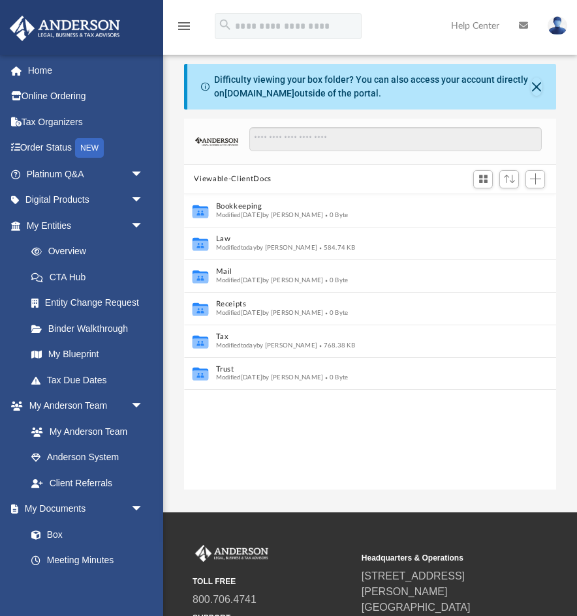
scroll to position [296, 372]
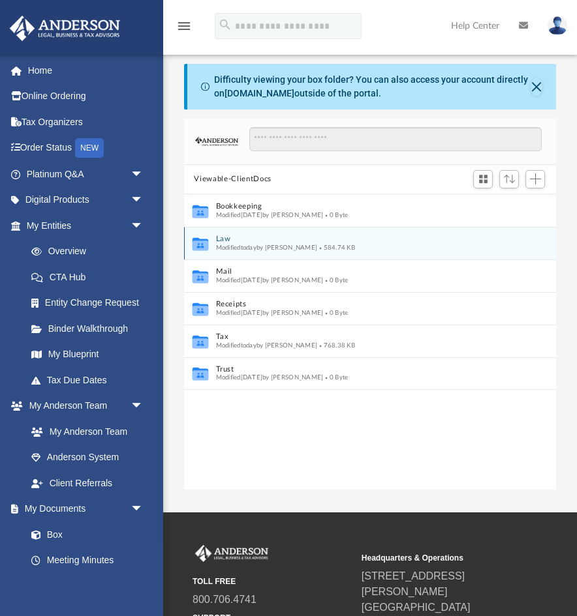
click at [306, 248] on span "Modified [DATE] by [PERSON_NAME]" at bounding box center [266, 247] width 102 height 7
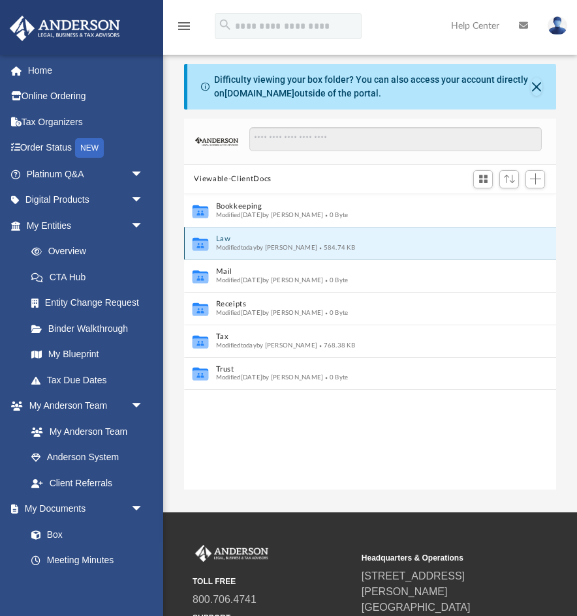
click at [212, 237] on div "Collaborated Folder Law Modified today by Melissa Frederiksen 584.74 KB" at bounding box center [370, 243] width 372 height 33
click at [198, 245] on icon "grid" at bounding box center [200, 246] width 16 height 10
click at [347, 241] on button "Law" at bounding box center [361, 239] width 292 height 8
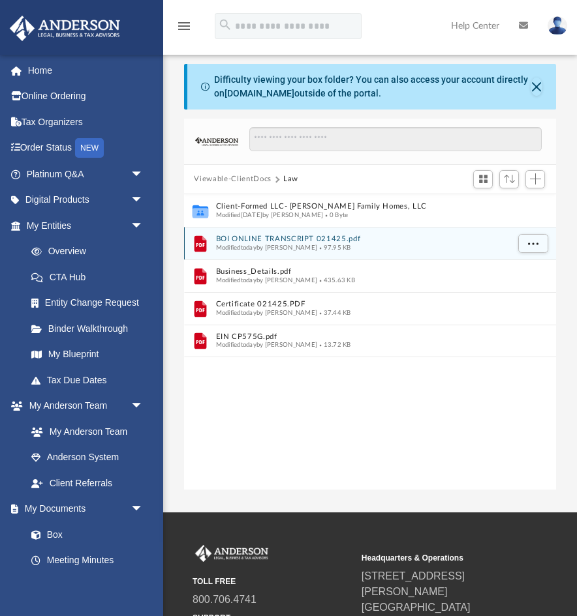
click at [200, 243] on icon "grid" at bounding box center [200, 243] width 12 height 16
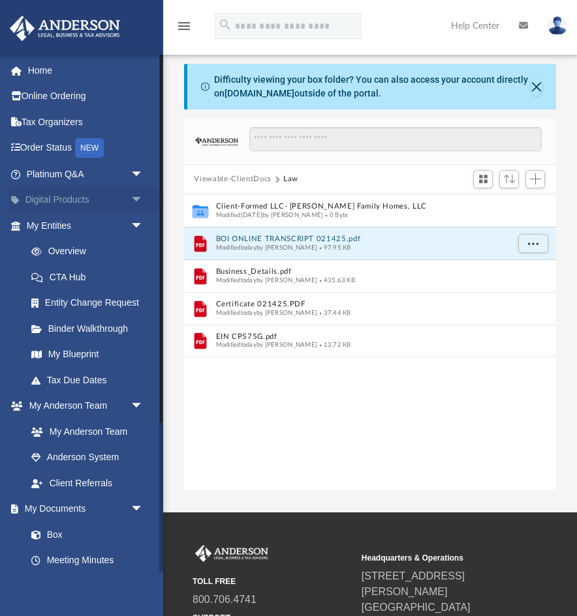
click at [102, 208] on link "Digital Products arrow_drop_down" at bounding box center [86, 200] width 154 height 26
click at [140, 197] on span "arrow_drop_down" at bounding box center [143, 200] width 26 height 27
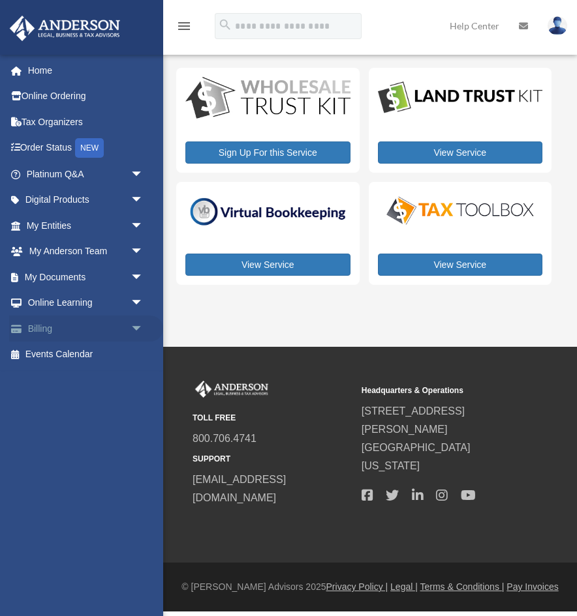
click at [107, 335] on link "Billing arrow_drop_down" at bounding box center [86, 329] width 154 height 26
click at [143, 329] on span "arrow_drop_down" at bounding box center [143, 329] width 26 height 27
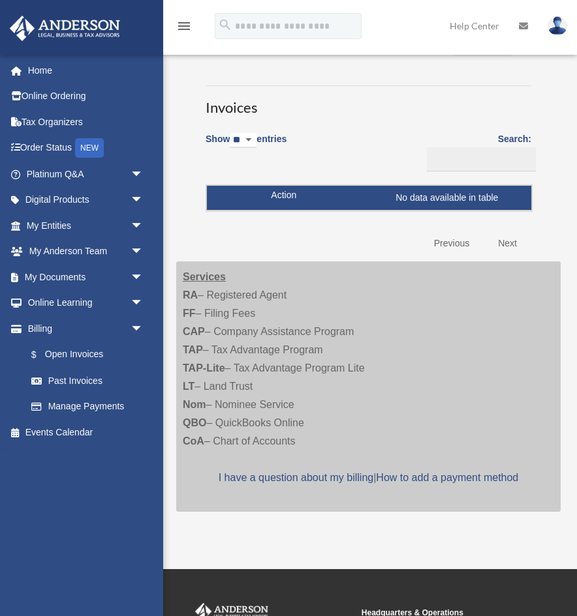
scroll to position [35, 0]
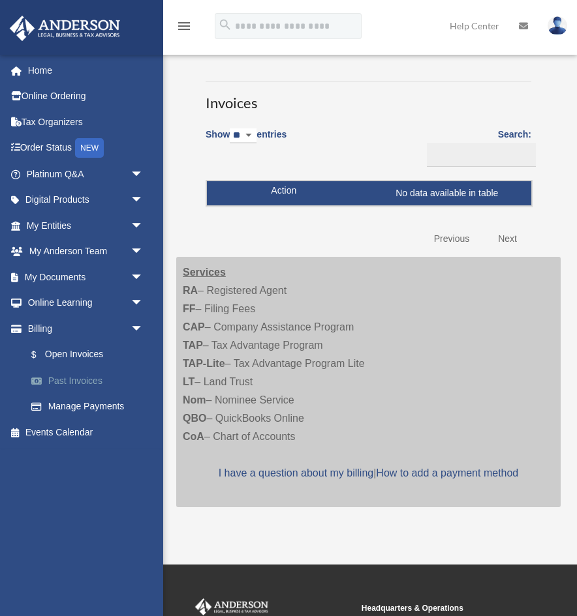
click at [79, 379] on link "Past Invoices" at bounding box center [90, 381] width 145 height 26
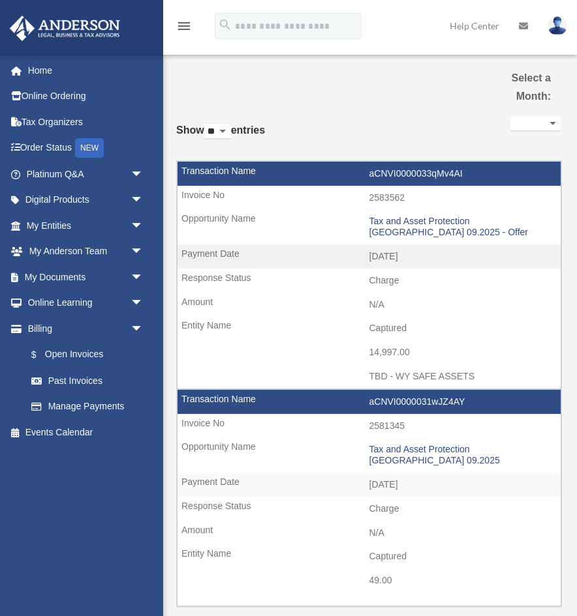
select select
click at [61, 247] on link "My Anderson Team arrow_drop_down" at bounding box center [86, 252] width 154 height 26
click at [65, 224] on link "My Entities arrow_drop_down" at bounding box center [86, 226] width 154 height 26
click at [136, 223] on span "arrow_drop_down" at bounding box center [143, 226] width 26 height 27
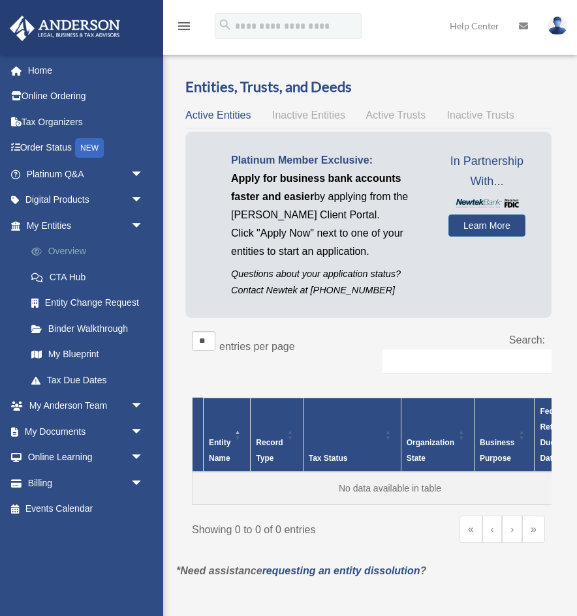
click at [87, 252] on link "Overview" at bounding box center [90, 252] width 145 height 26
click at [90, 205] on link "Digital Products arrow_drop_down" at bounding box center [86, 200] width 154 height 26
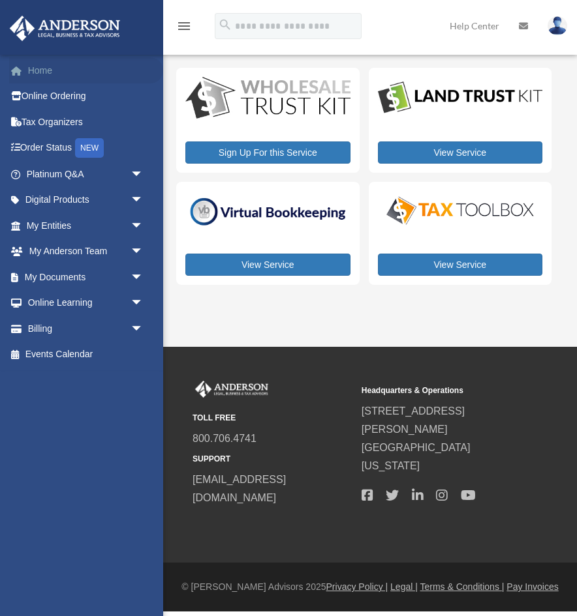
click at [42, 68] on link "Home" at bounding box center [86, 70] width 154 height 26
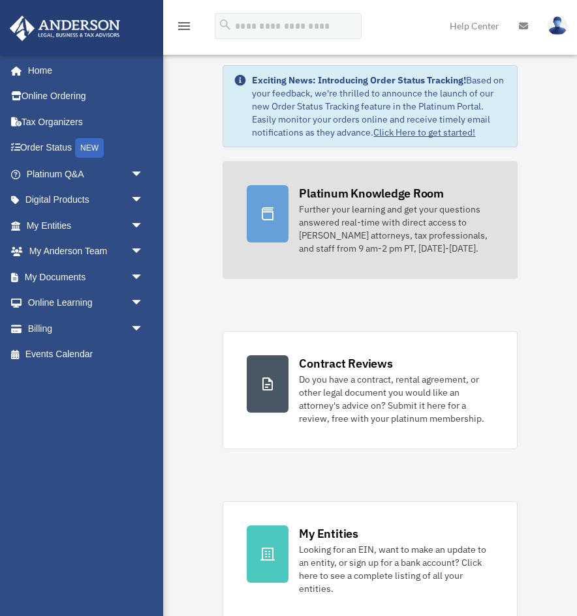
scroll to position [10, 0]
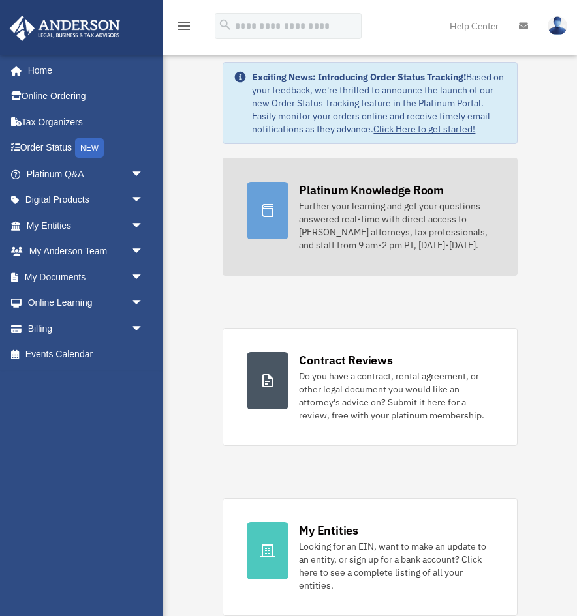
click at [326, 224] on div "Further your learning and get your questions answered real-time with direct acc…" at bounding box center [396, 226] width 194 height 52
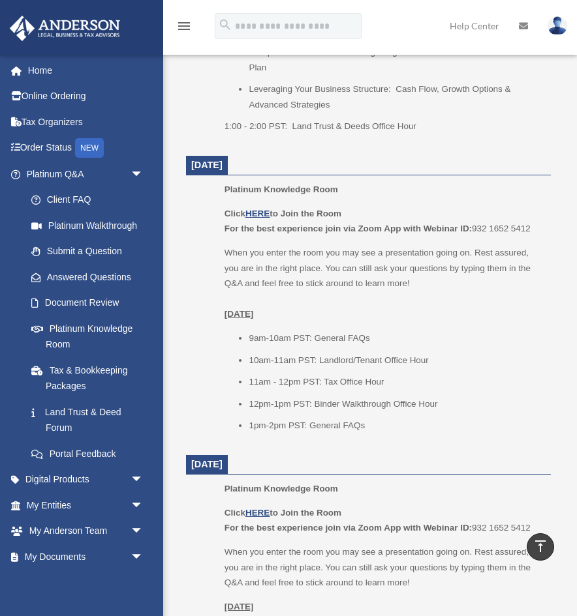
scroll to position [856, 0]
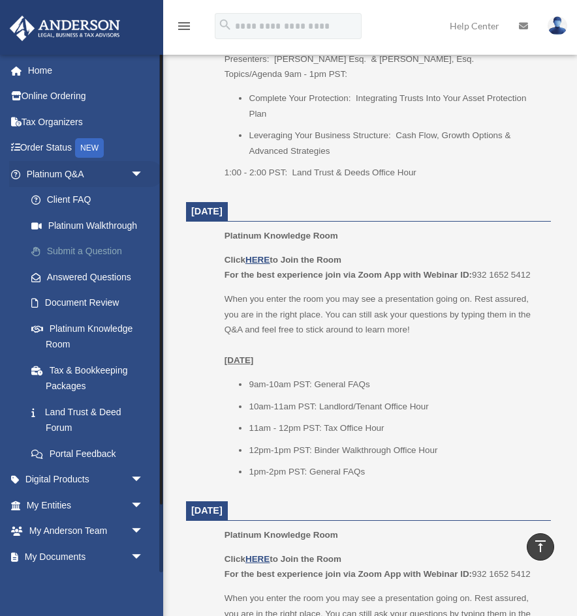
click at [106, 248] on link "Submit a Question" at bounding box center [90, 252] width 145 height 26
click at [65, 296] on link "Document Review" at bounding box center [90, 303] width 145 height 26
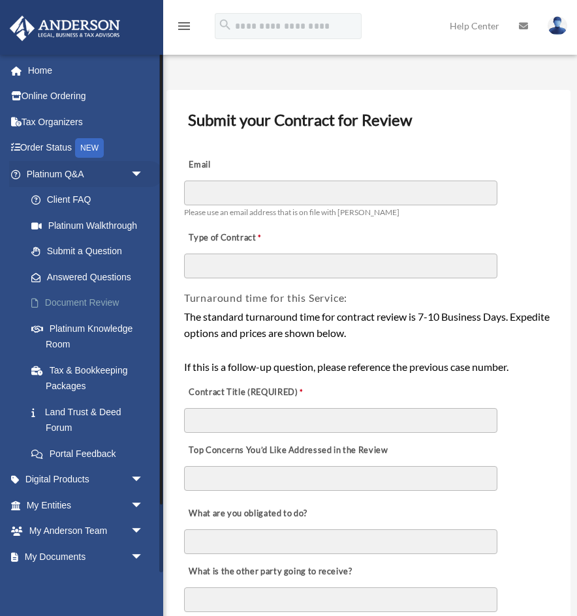
click at [101, 304] on link "Document Review" at bounding box center [90, 303] width 145 height 26
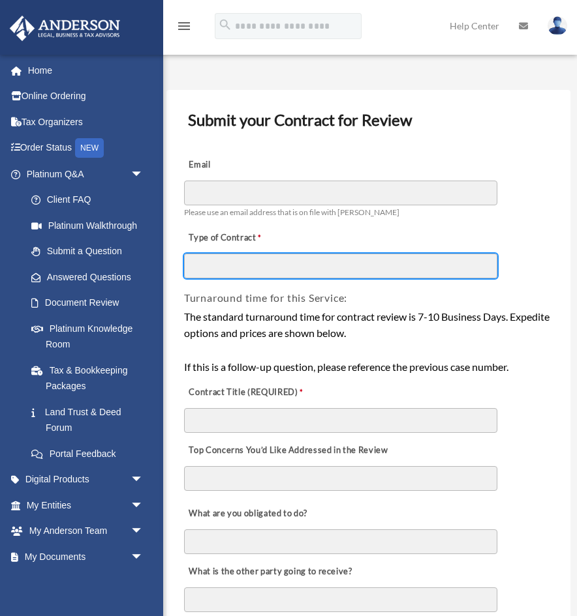
click at [282, 258] on input "Type of Contract" at bounding box center [340, 266] width 313 height 25
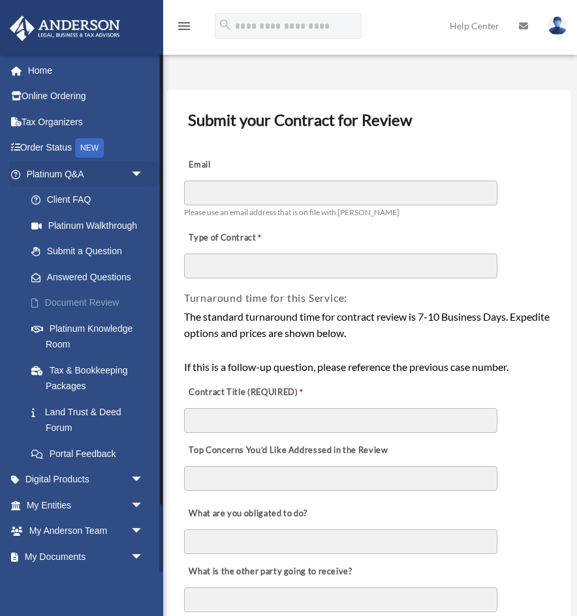
click at [110, 307] on link "Document Review" at bounding box center [90, 303] width 145 height 26
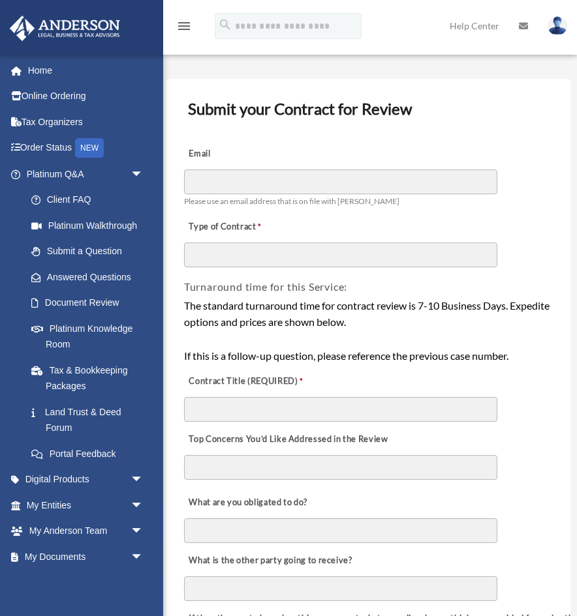
scroll to position [12, 0]
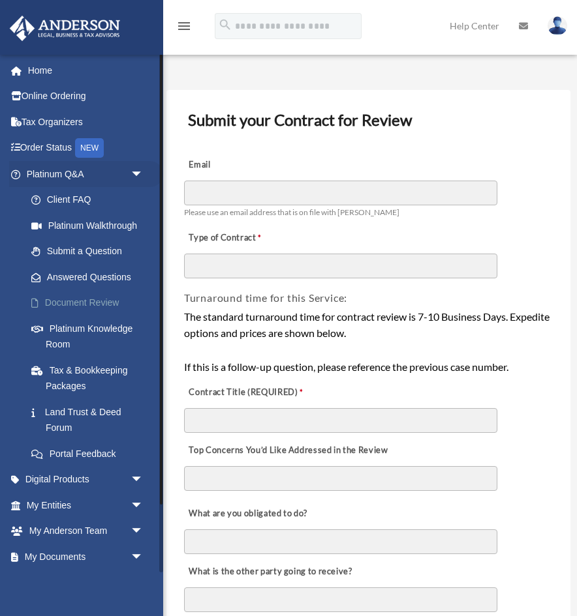
click at [104, 295] on link "Document Review" at bounding box center [90, 303] width 145 height 26
click at [104, 243] on link "Submit a Question" at bounding box center [90, 252] width 145 height 26
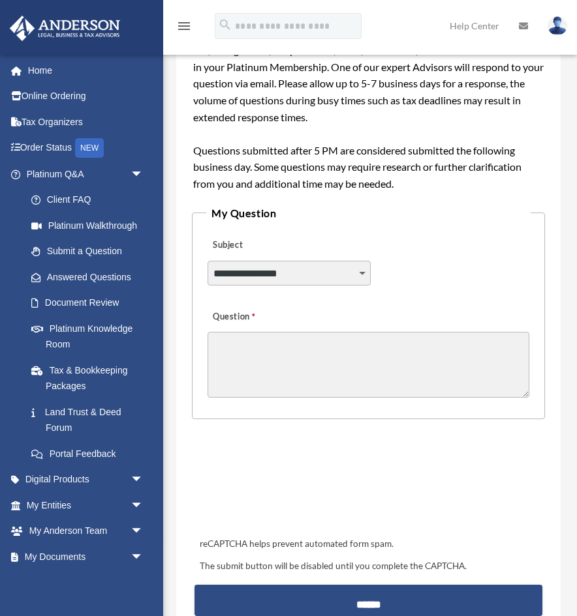
scroll to position [269, 0]
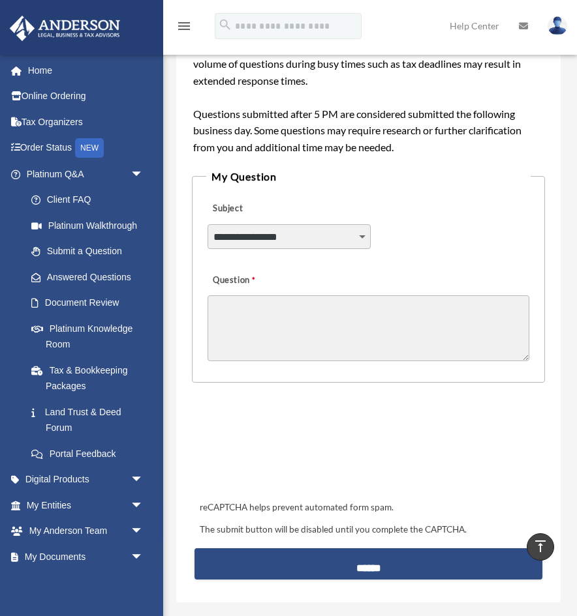
click at [346, 248] on select "**********" at bounding box center [288, 236] width 163 height 25
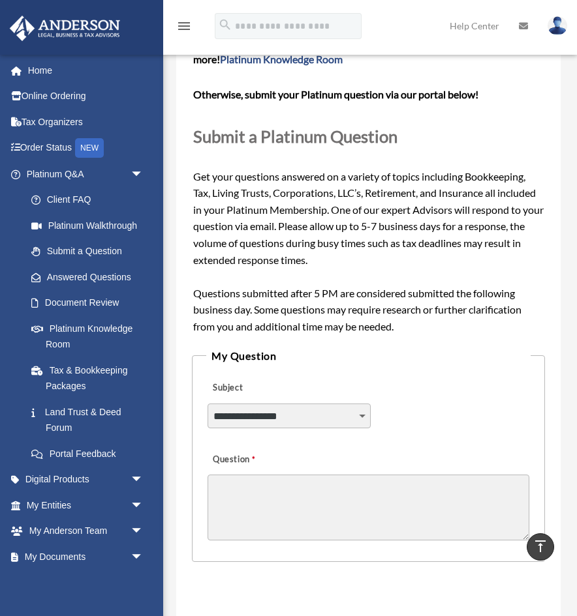
scroll to position [0, 0]
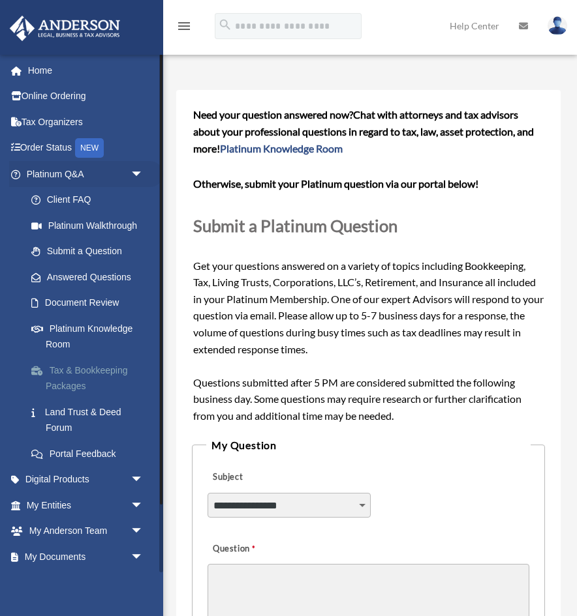
click at [94, 384] on link "Tax & Bookkeeping Packages" at bounding box center [90, 378] width 145 height 42
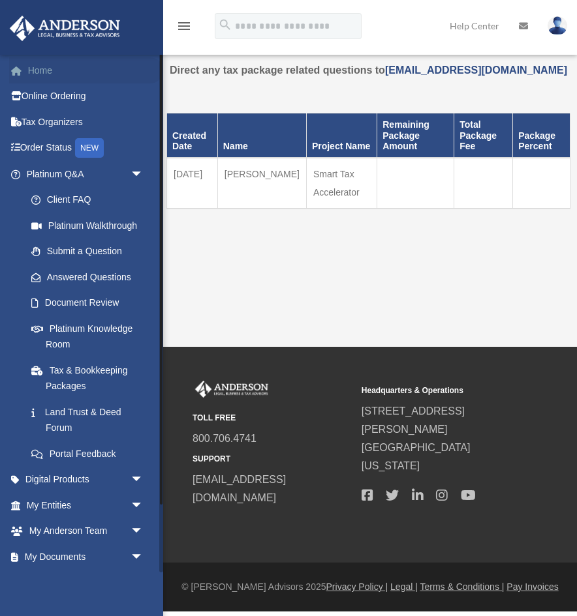
click at [42, 67] on link "Home" at bounding box center [86, 70] width 154 height 26
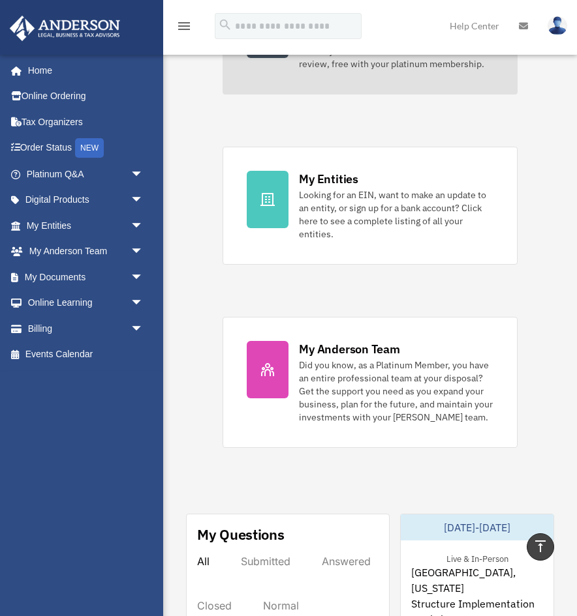
scroll to position [454, 0]
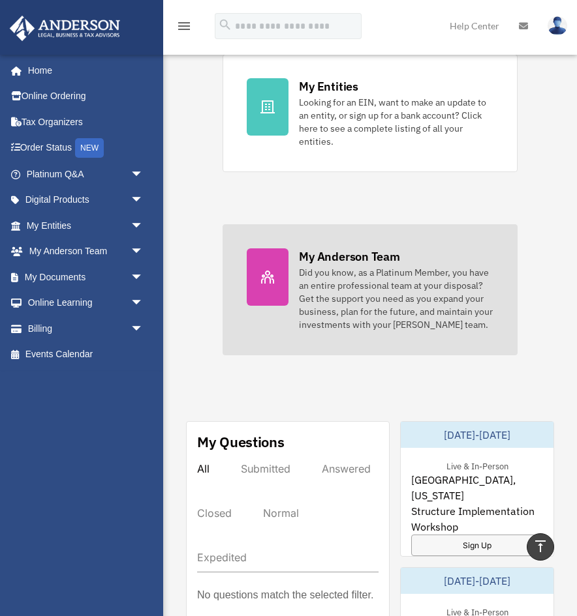
click at [335, 292] on div "Did you know, as a Platinum Member, you have an entire professional team at you…" at bounding box center [396, 298] width 194 height 65
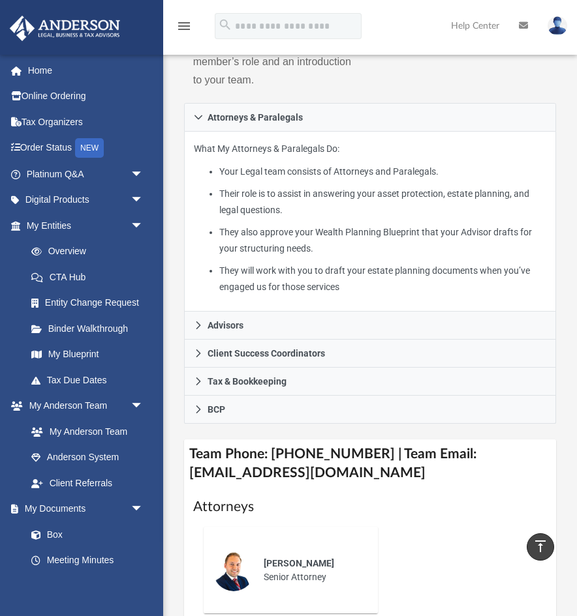
scroll to position [348, 0]
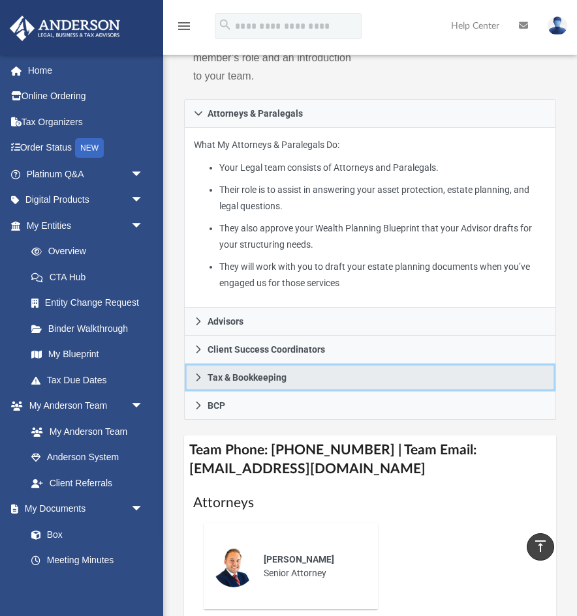
click at [249, 367] on link "Tax & Bookkeeping" at bounding box center [370, 378] width 372 height 28
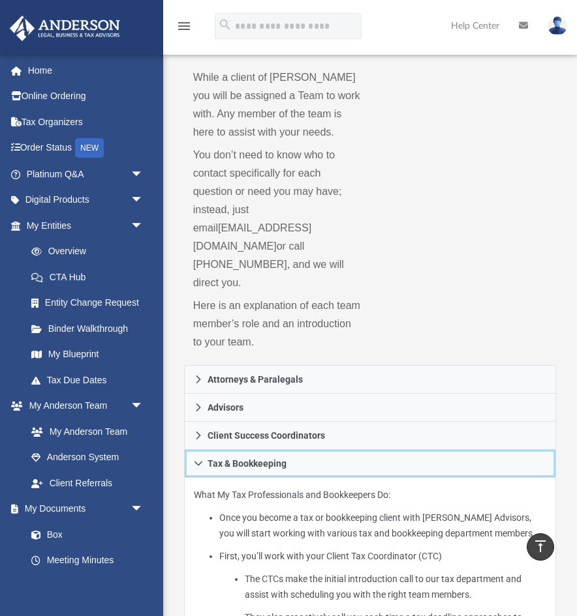
scroll to position [0, 0]
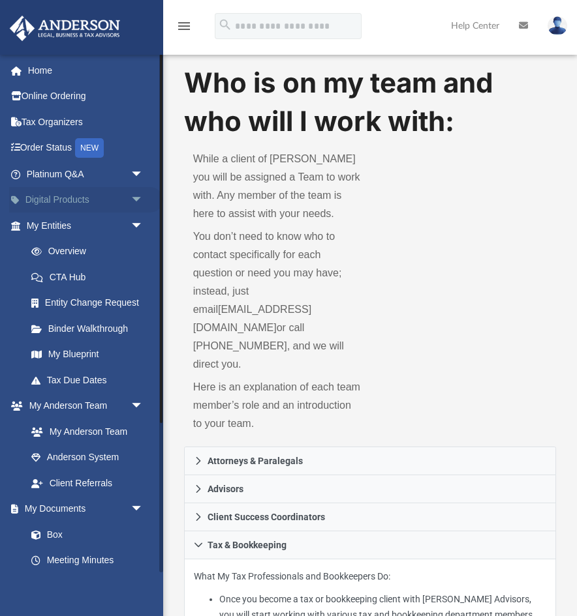
click at [83, 190] on link "Digital Products arrow_drop_down" at bounding box center [86, 200] width 154 height 26
